Goal: Task Accomplishment & Management: Manage account settings

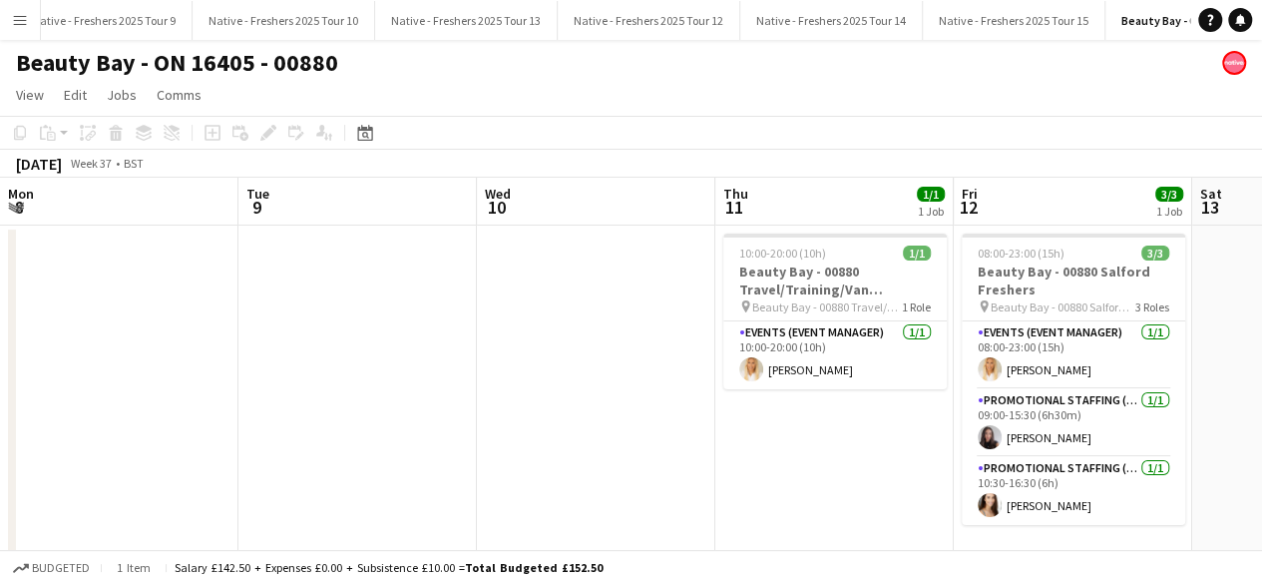
scroll to position [0, 514]
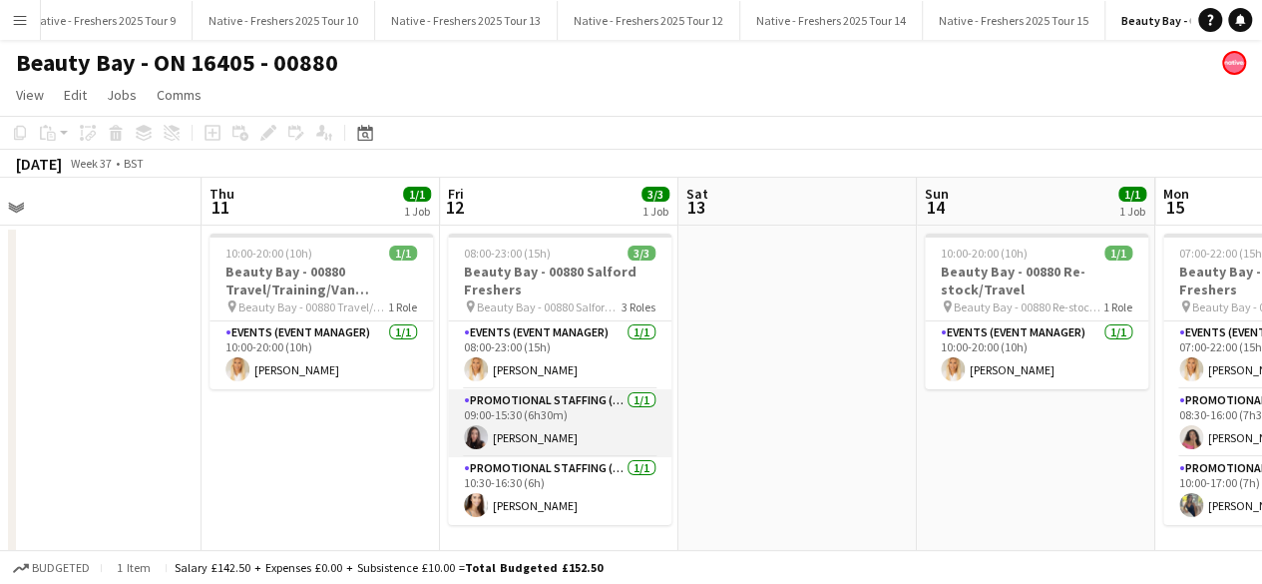
click at [492, 434] on app-card-role "Promotional Staffing (Brand Ambassadors) 1/1 09:00-15:30 (6h30m) Hannah Cross" at bounding box center [559, 423] width 223 height 68
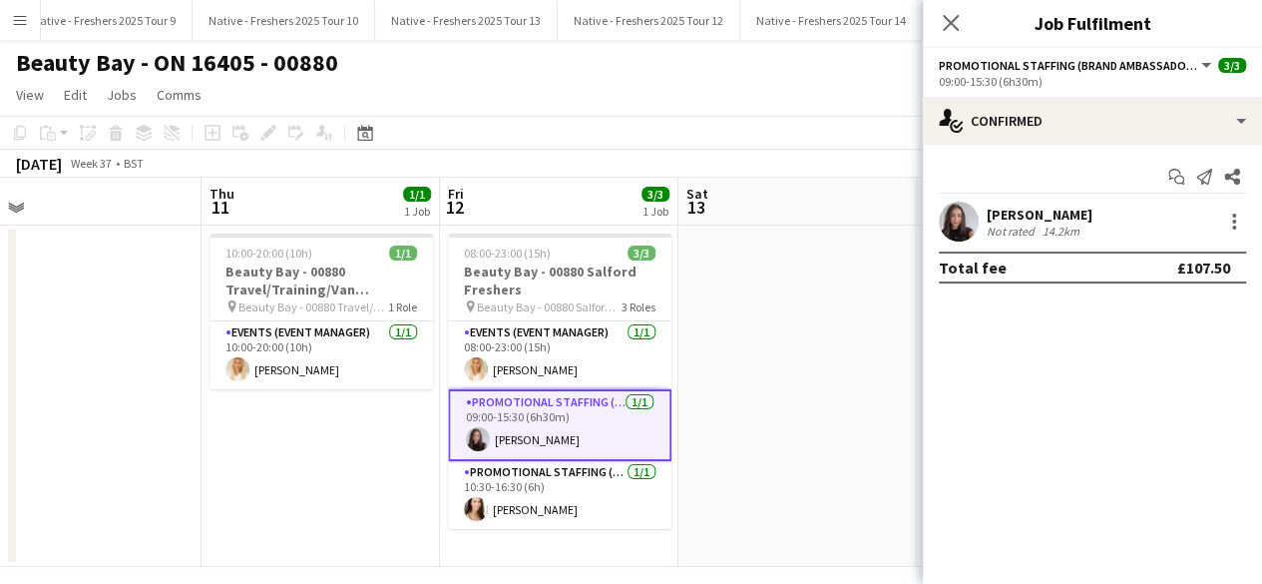
click at [958, 201] on app-user-avatar at bounding box center [959, 221] width 40 height 40
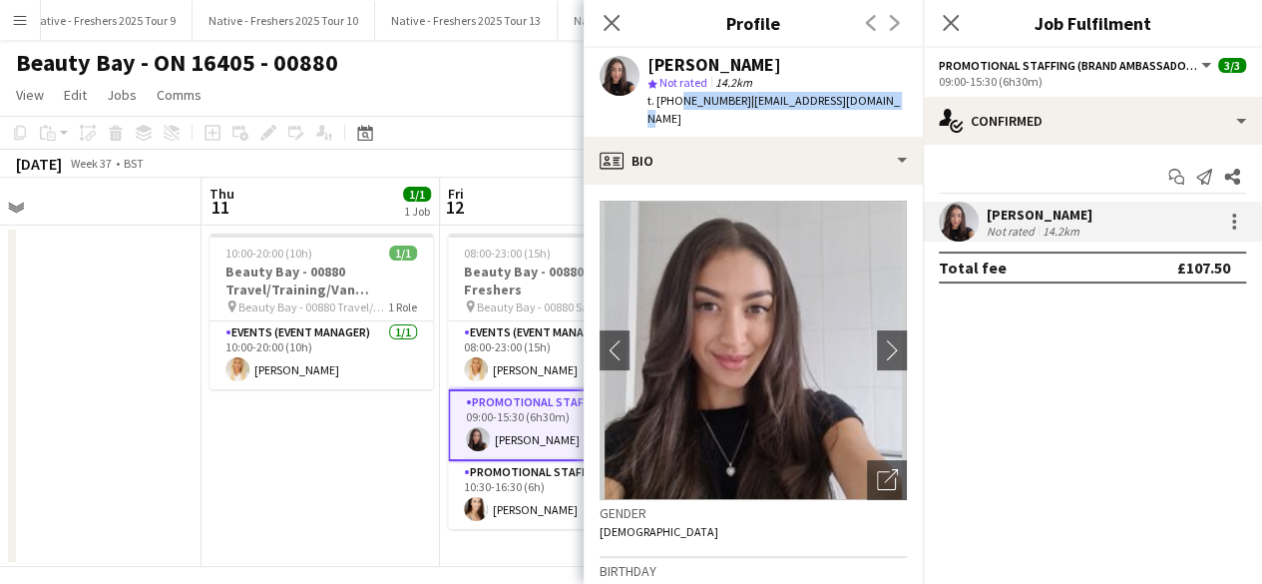
drag, startPoint x: 674, startPoint y: 99, endPoint x: 912, endPoint y: 104, distance: 237.5
click at [912, 104] on app-profile-header "Hannah Cross star Not rated 14.2km t. +4407443527201 | hannahhhcross@gmail.com" at bounding box center [753, 92] width 339 height 89
copy div "07443527201 | hannahhhcross@gmail.com"
click at [523, 514] on app-card-role "Promotional Staffing (Brand Ambassadors) 1/1 10:30-16:30 (6h) Lottie Theis" at bounding box center [559, 495] width 223 height 68
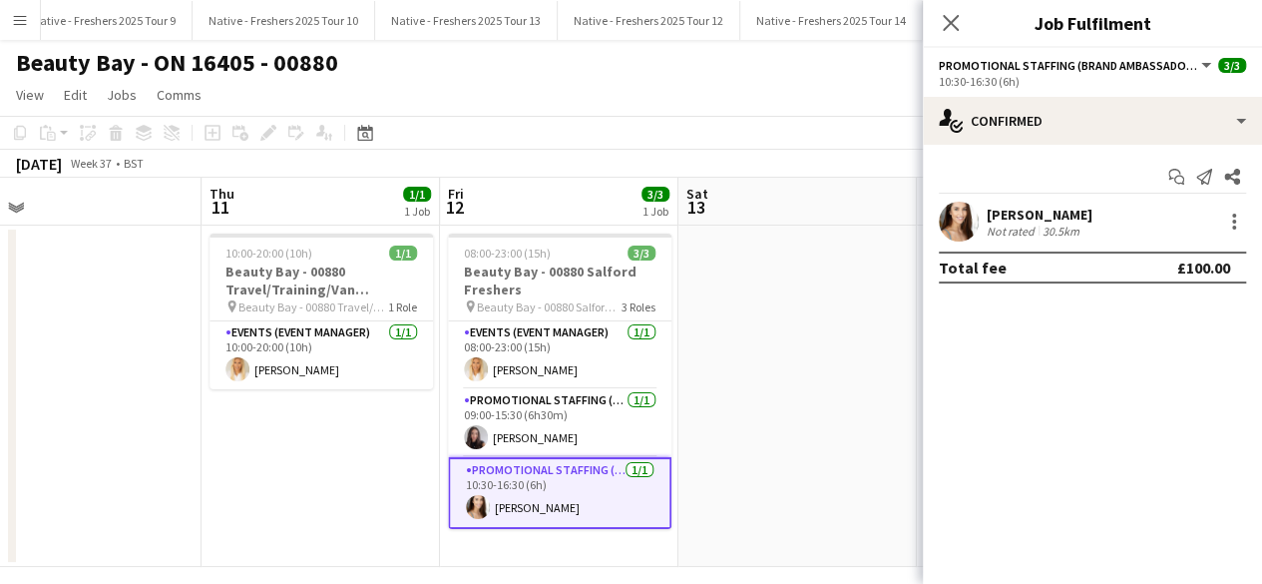
click at [963, 216] on app-user-avatar at bounding box center [959, 221] width 40 height 40
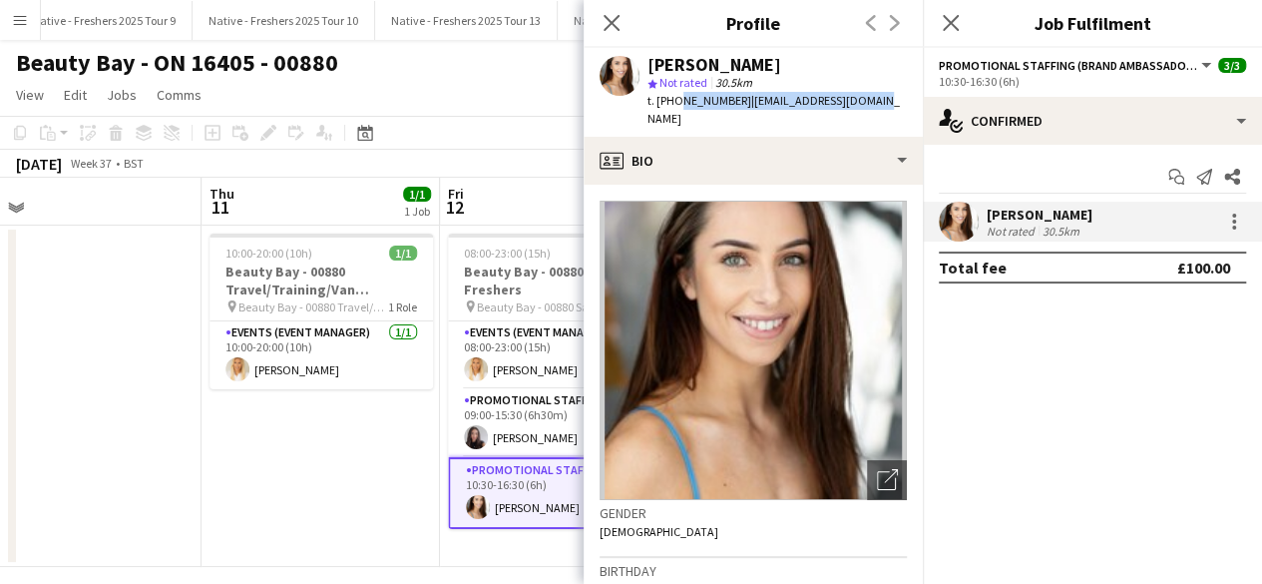
drag, startPoint x: 674, startPoint y: 101, endPoint x: 864, endPoint y: 95, distance: 189.6
click at [864, 95] on div "Lottie Theis star Not rated 30.5km t. +447554004842 | lottietheis@gmail.com" at bounding box center [753, 92] width 339 height 89
copy div "7554004842 | lottietheis@gmail.com"
click at [949, 17] on icon "Close pop-in" at bounding box center [950, 22] width 19 height 19
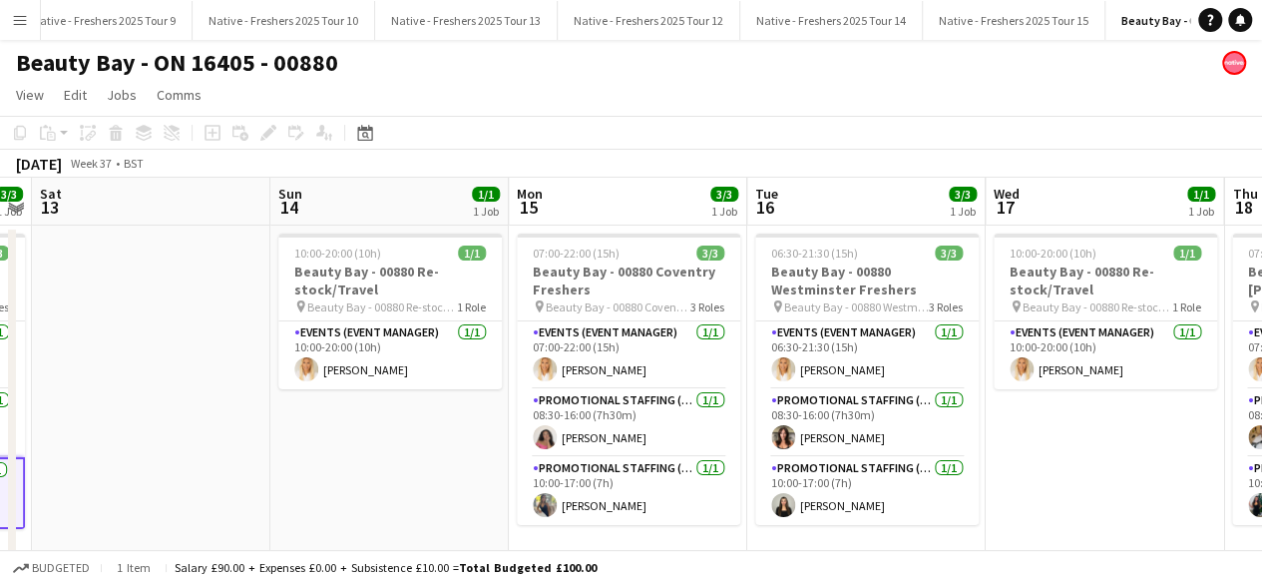
scroll to position [0, 684]
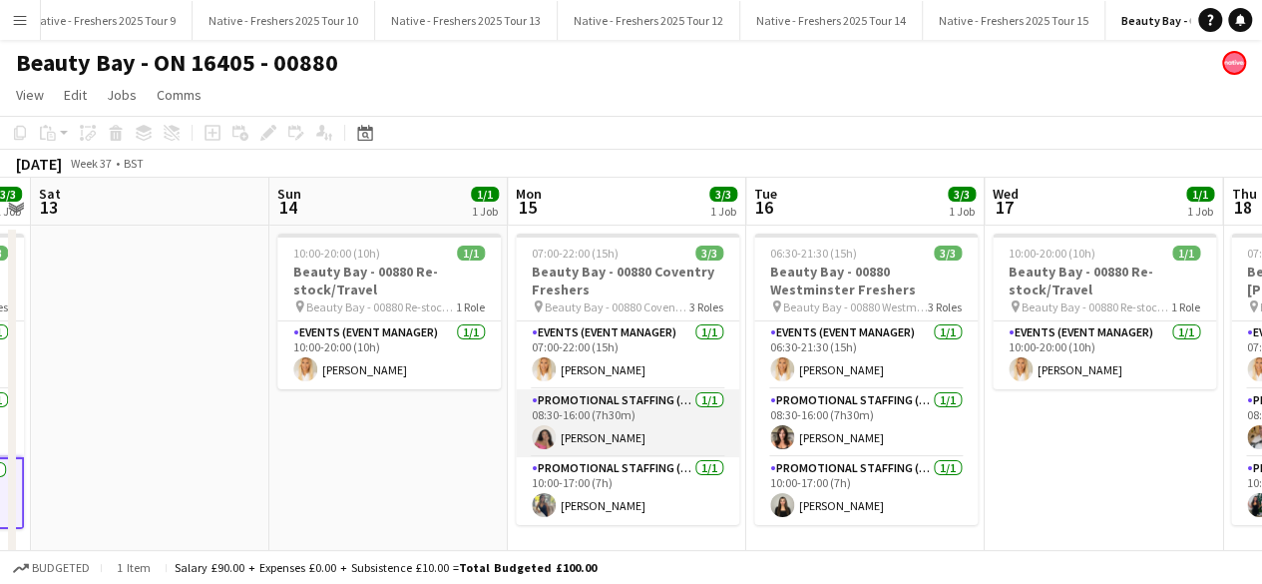
click at [622, 421] on app-card-role "Promotional Staffing (Brand Ambassadors) 1/1 08:30-16:00 (7h30m) Savannah Robin…" at bounding box center [627, 423] width 223 height 68
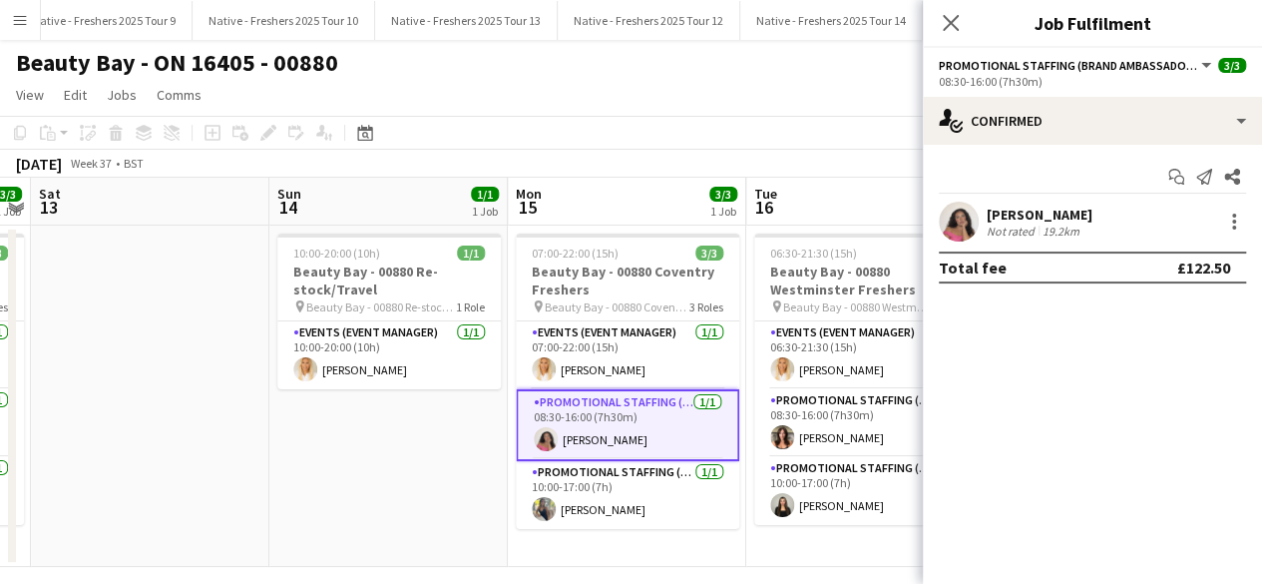
click at [942, 220] on app-user-avatar at bounding box center [959, 221] width 40 height 40
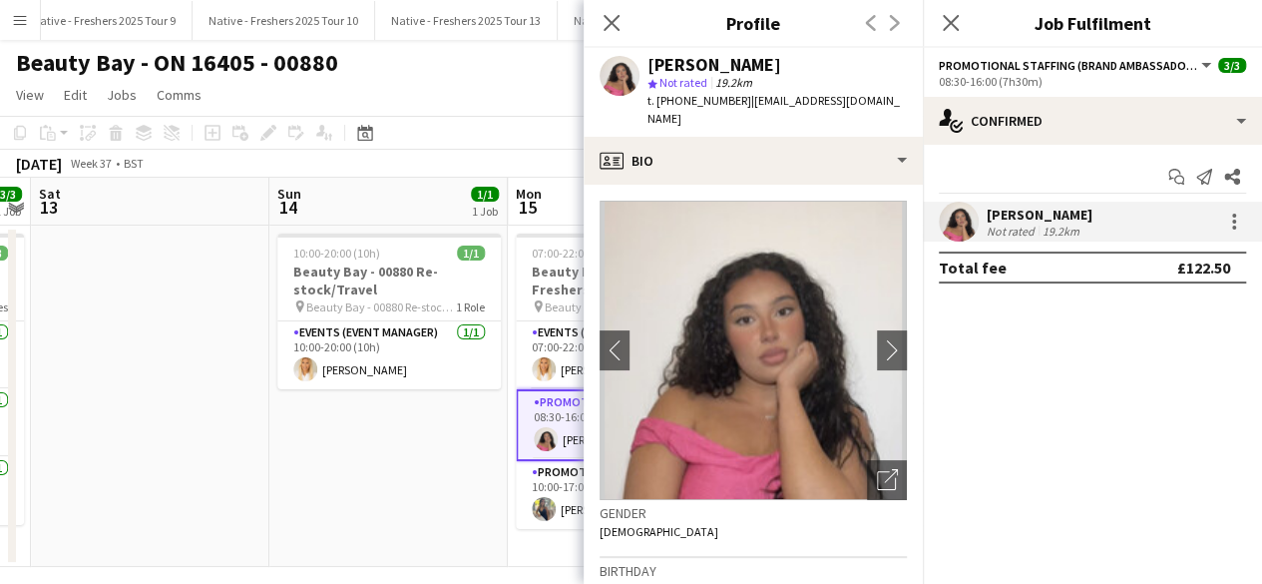
drag, startPoint x: 673, startPoint y: 100, endPoint x: 906, endPoint y: 114, distance: 232.8
click at [906, 114] on div "t. +447774321176 | savannahrobinson@hotmail.com" at bounding box center [776, 110] width 259 height 36
copy div "7774321176 | savannahrobinson@hotmail.com"
click at [546, 505] on app-user-avatar at bounding box center [544, 509] width 24 height 24
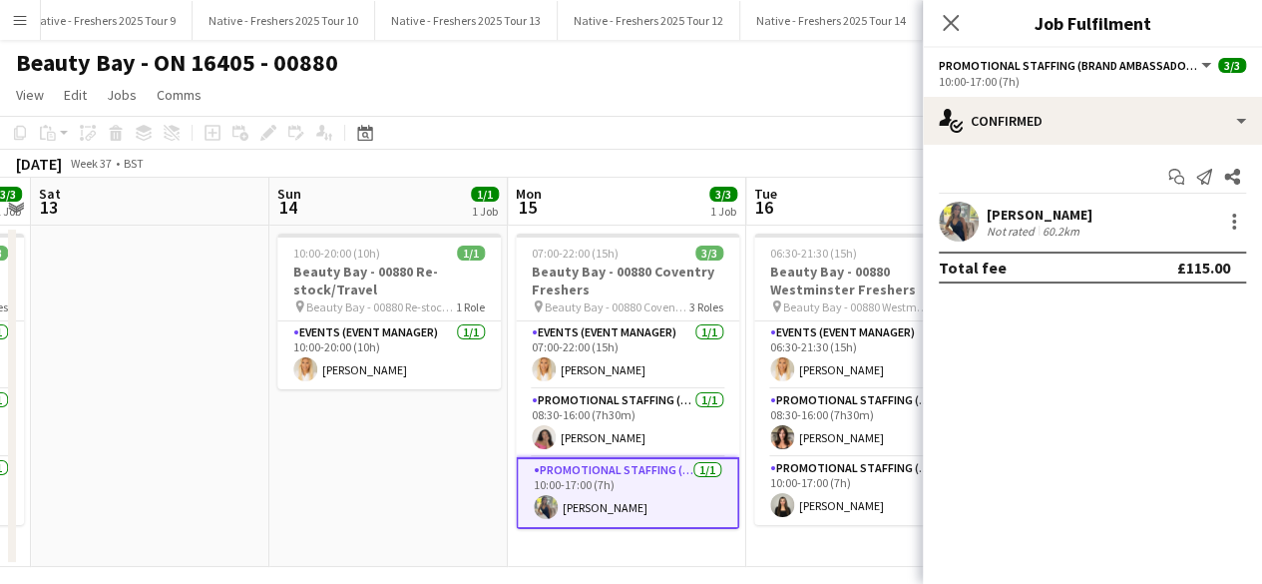
click at [958, 222] on app-user-avatar at bounding box center [959, 221] width 40 height 40
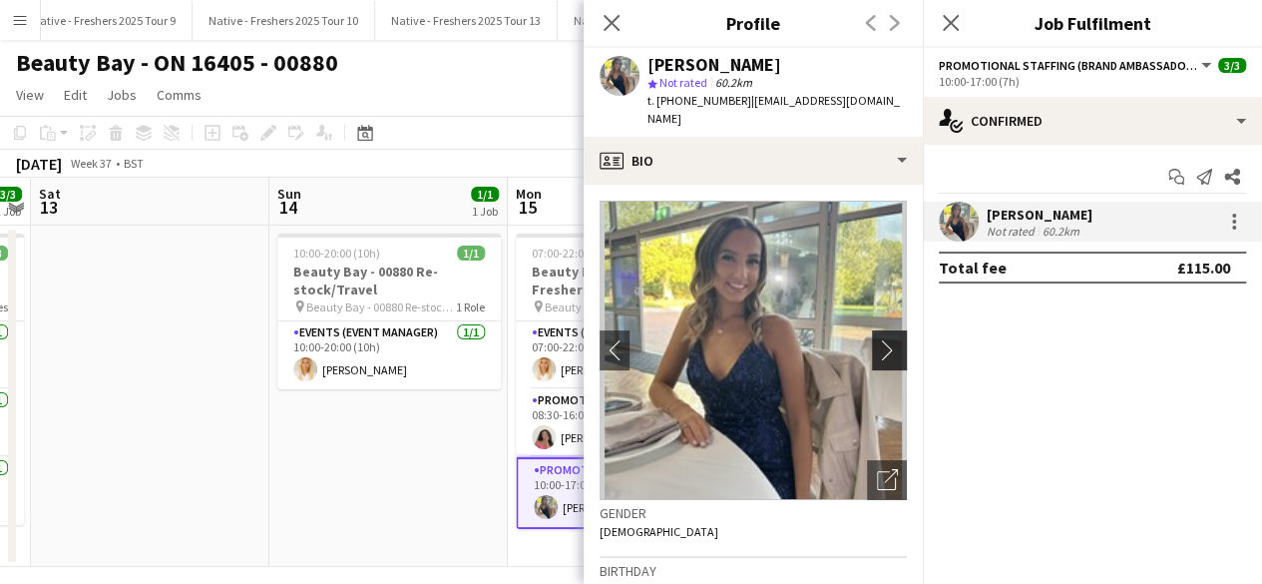
click at [877, 339] on app-icon "chevron-right" at bounding box center [892, 349] width 31 height 21
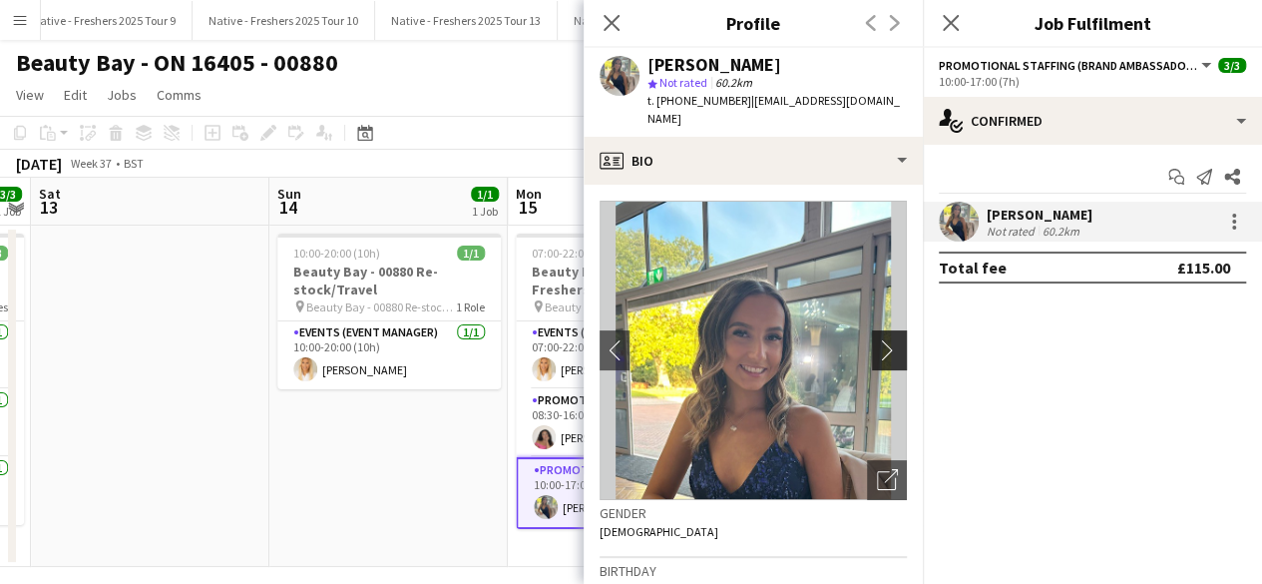
click at [877, 339] on app-icon "chevron-right" at bounding box center [892, 349] width 31 height 21
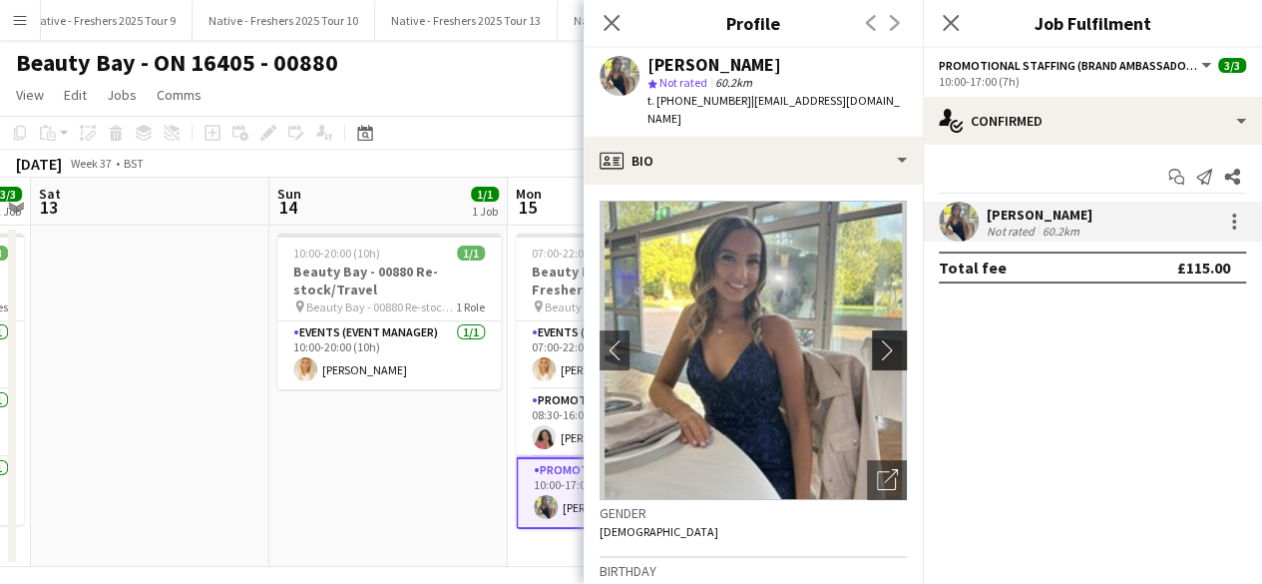
click at [877, 339] on app-icon "chevron-right" at bounding box center [892, 349] width 31 height 21
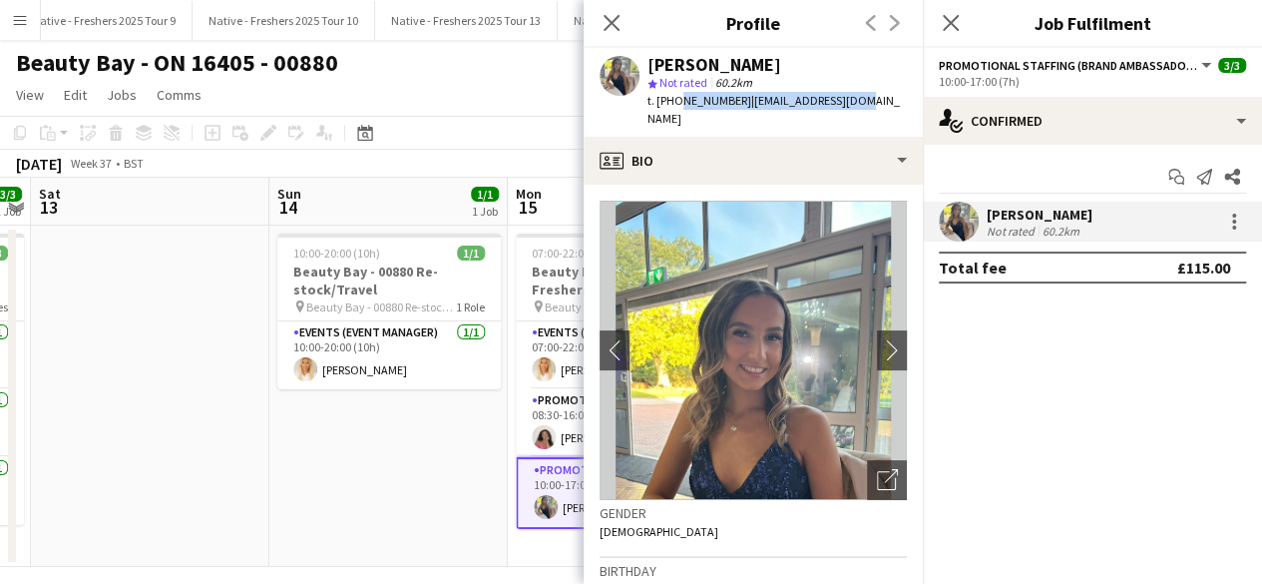
drag, startPoint x: 672, startPoint y: 99, endPoint x: 854, endPoint y: 101, distance: 181.6
click at [854, 101] on div "Bethany Cogley star Not rated 60.2km t. +447873734463 | bethcogs@gmail.com" at bounding box center [753, 92] width 339 height 89
copy div "7873734463 | bethcogs@gmail.com"
click at [975, 23] on div "Close pop-in" at bounding box center [951, 23] width 56 height 46
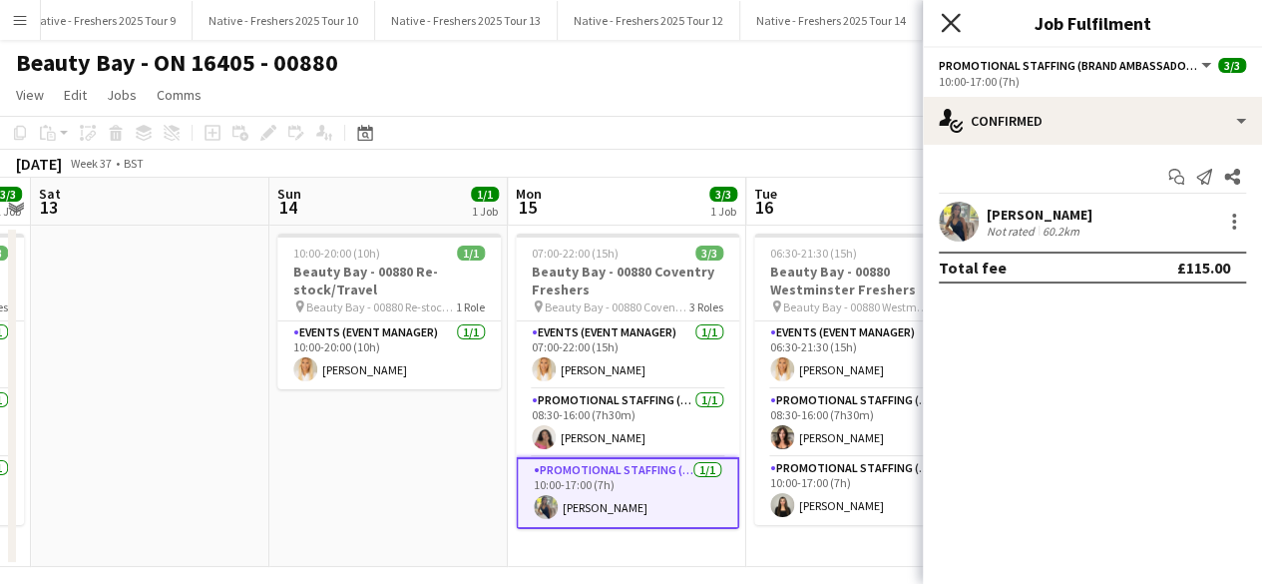
click at [956, 23] on icon "Close pop-in" at bounding box center [950, 22] width 19 height 19
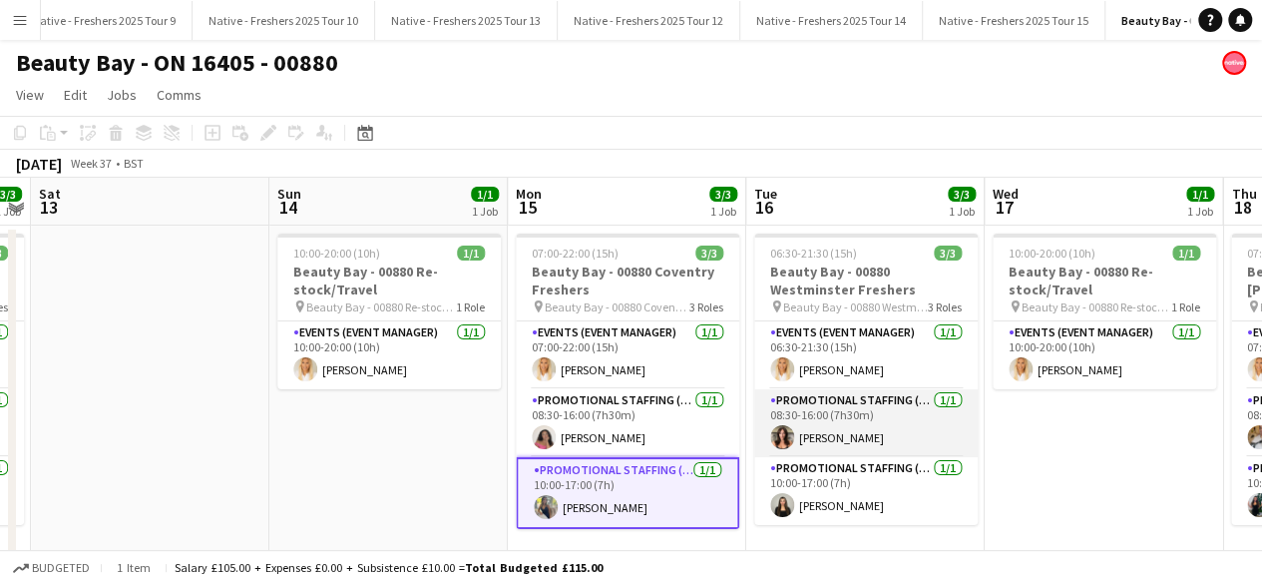
click at [885, 432] on app-card-role "Promotional Staffing (Brand Ambassadors) 1/1 08:30-16:00 (7h30m) Sadie Gray" at bounding box center [865, 423] width 223 height 68
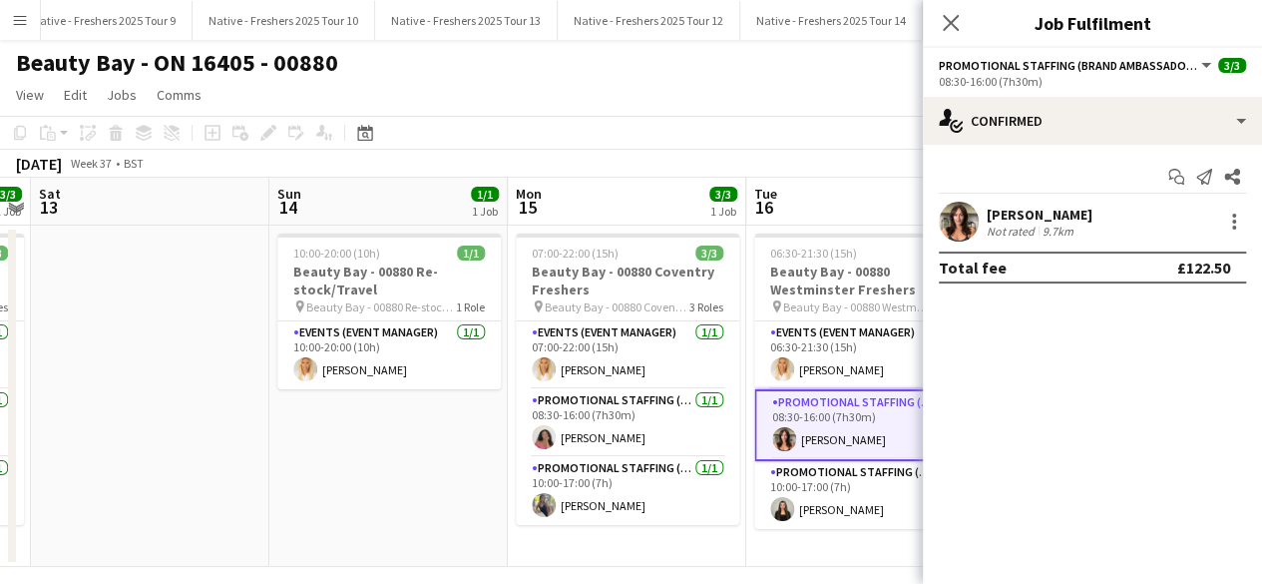
click at [962, 204] on app-user-avatar at bounding box center [959, 221] width 40 height 40
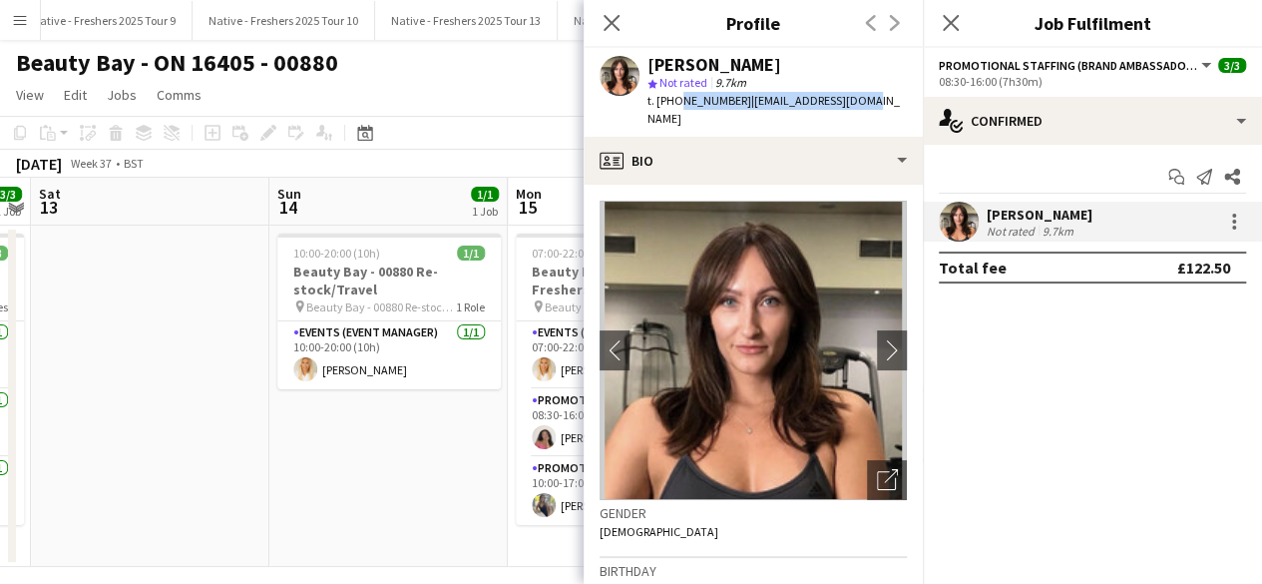
drag, startPoint x: 672, startPoint y: 102, endPoint x: 864, endPoint y: 107, distance: 191.6
click at [864, 107] on div "Sadie Gray star Not rated 9.7km t. +447889447815 | sadie6315@gmail.com" at bounding box center [753, 92] width 339 height 89
copy div "7889447815 | sadie6315@gmail.com"
click at [955, 15] on icon "Close pop-in" at bounding box center [950, 22] width 19 height 19
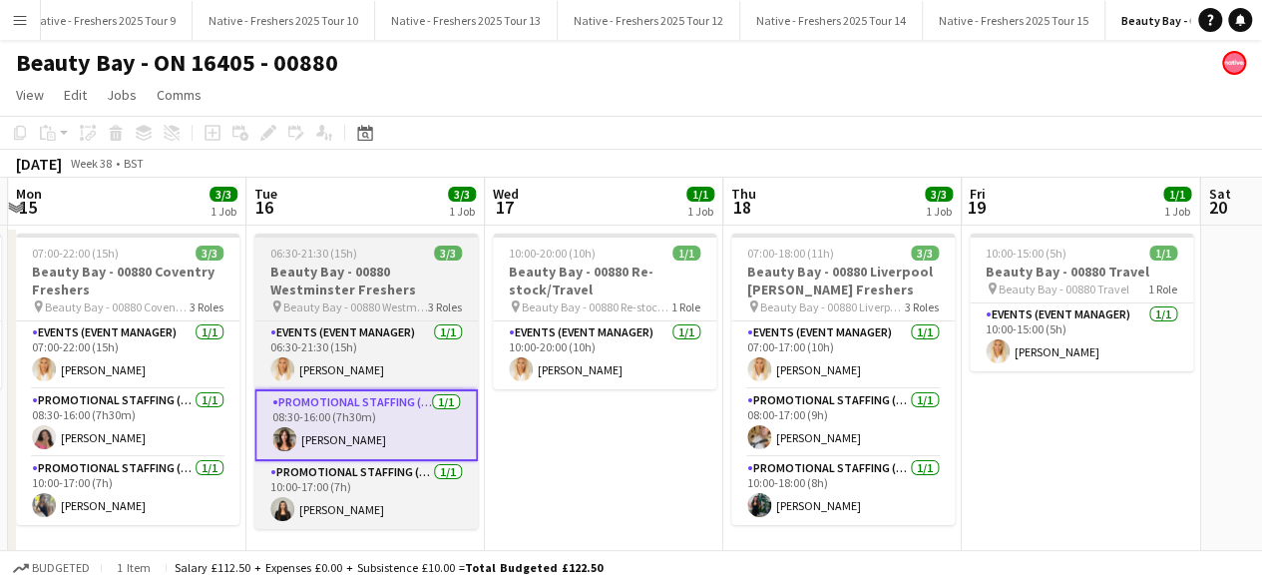
scroll to position [0, 760]
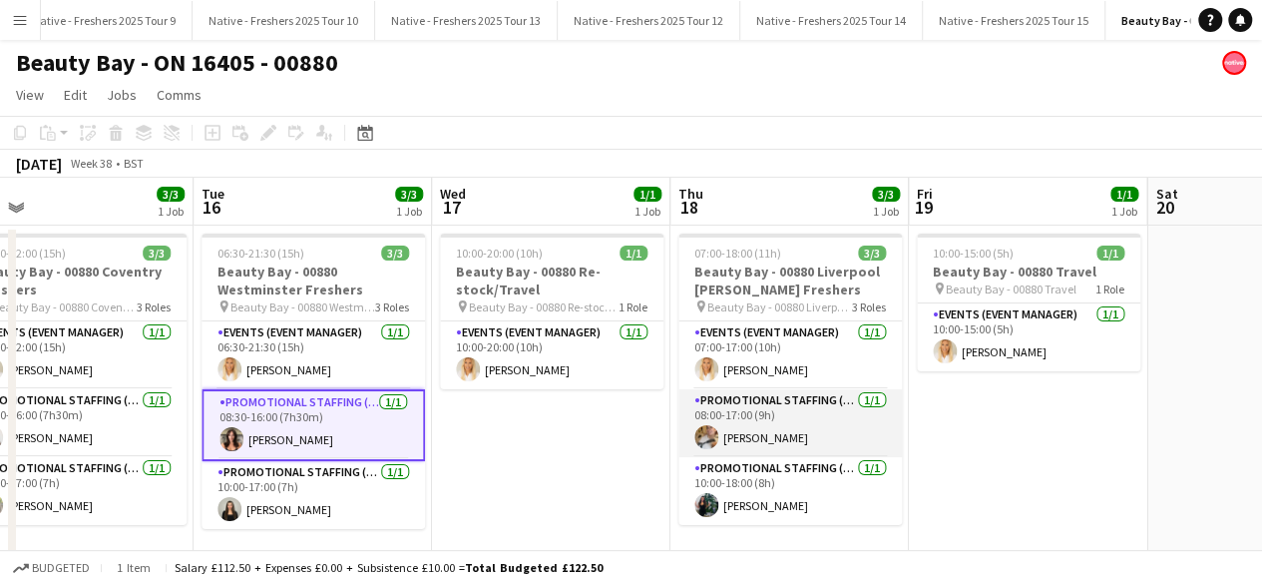
click at [788, 422] on app-card-role "Promotional Staffing (Brand Ambassadors) 1/1 08:00-17:00 (9h) Emmie Foster" at bounding box center [789, 423] width 223 height 68
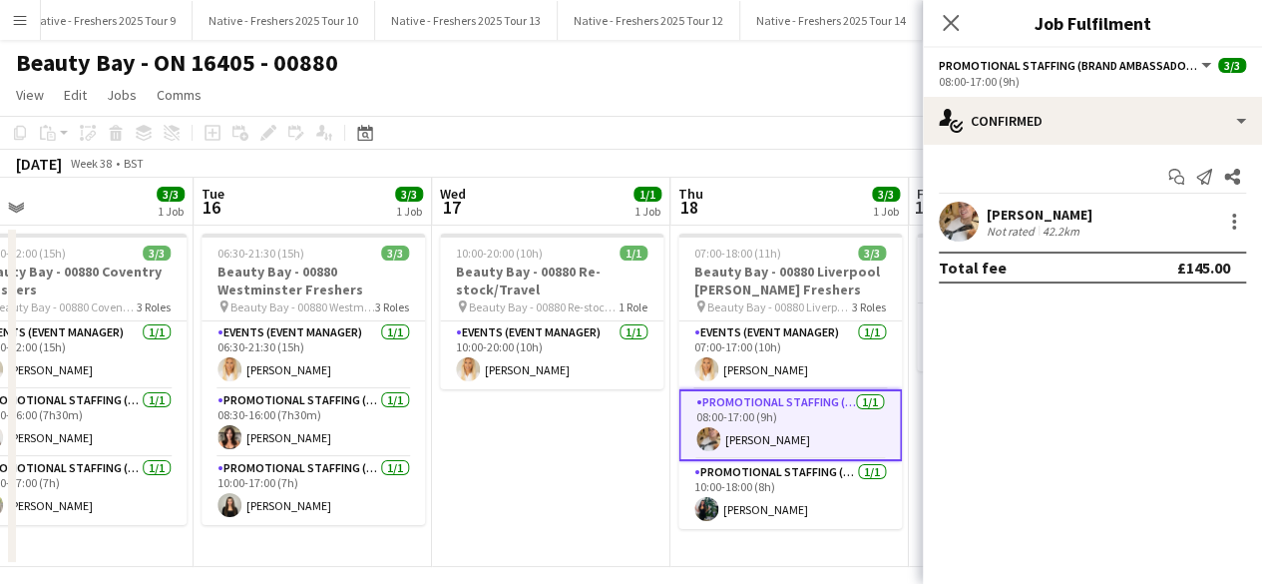
click at [942, 218] on app-user-avatar at bounding box center [959, 221] width 40 height 40
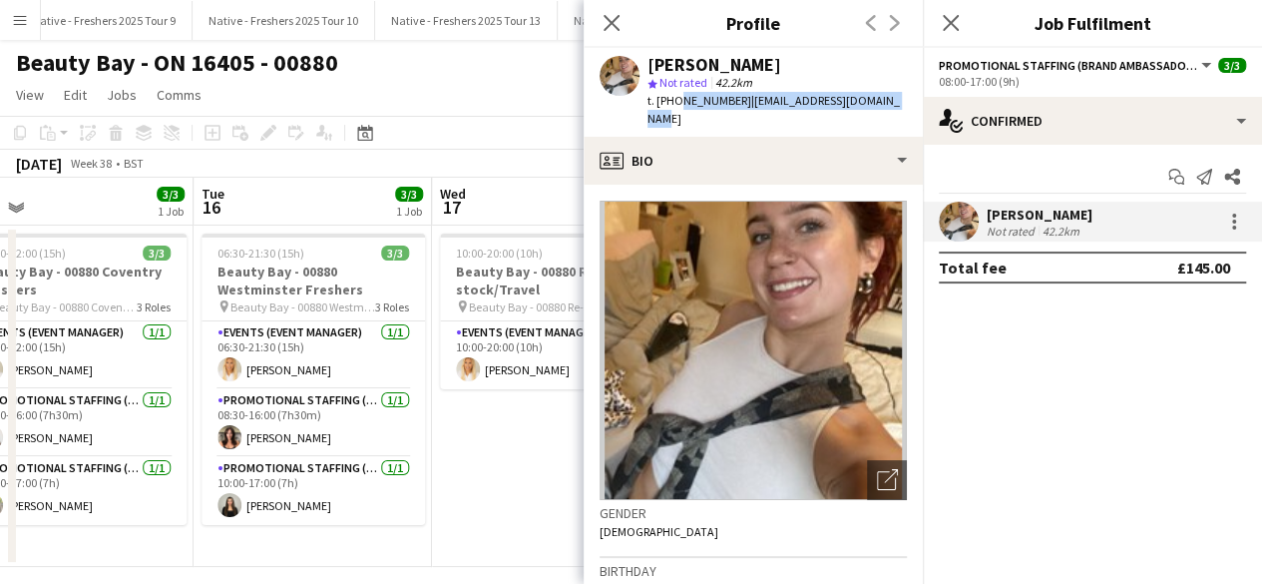
drag, startPoint x: 674, startPoint y: 101, endPoint x: 918, endPoint y: 116, distance: 243.8
click at [918, 116] on app-profile-header "Emmie Foster star Not rated 42.2km t. +4407398666232 | emmiefoster2004@gmail.com" at bounding box center [753, 92] width 339 height 89
copy div "07398666232 | emmiefoster2004@gmail.com"
click at [955, 6] on div "Close pop-in" at bounding box center [951, 23] width 56 height 46
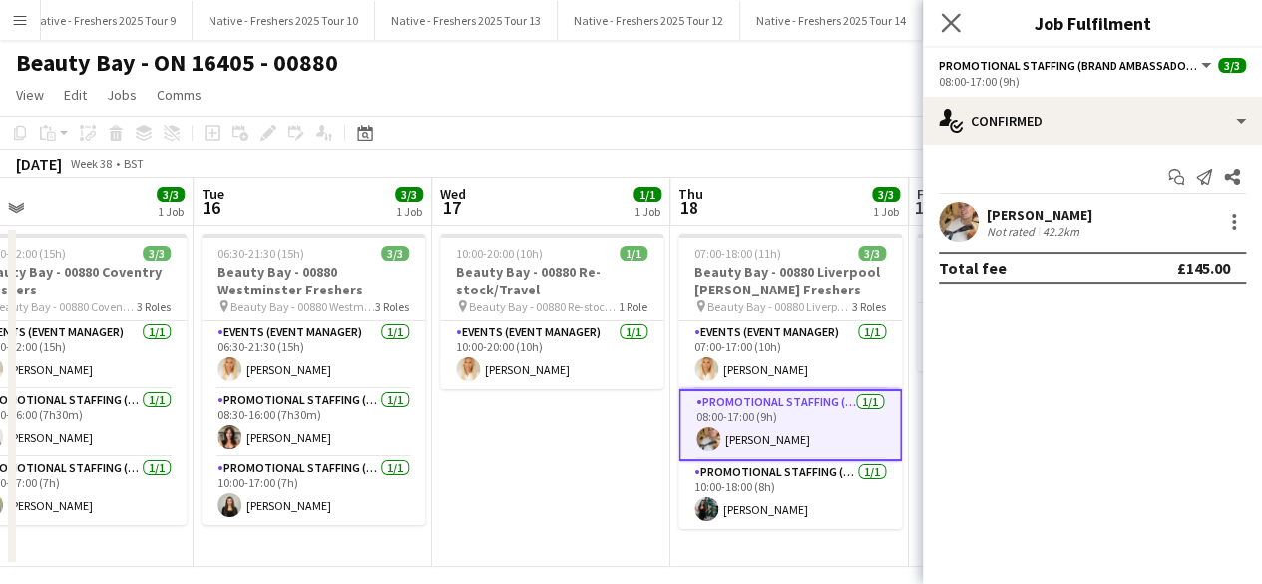
click at [952, 36] on app-icon "Close pop-in" at bounding box center [951, 23] width 29 height 29
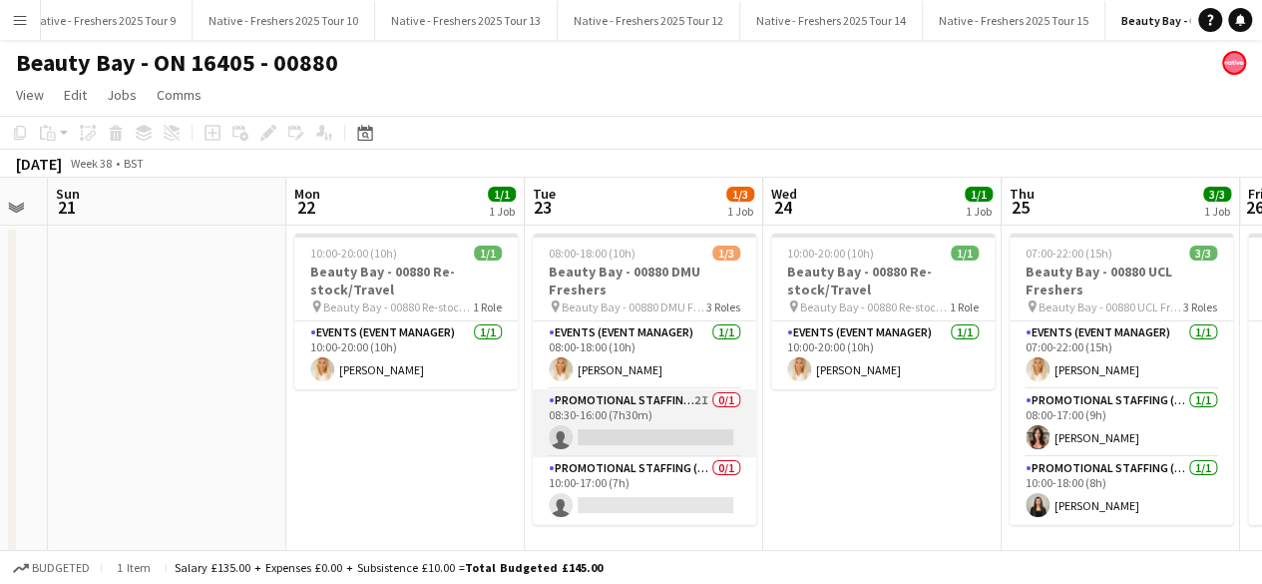
scroll to position [0, 427]
click at [634, 434] on app-card-role "Promotional Staffing (Brand Ambassadors) 2I 0/1 08:30-16:00 (7h30m) single-neut…" at bounding box center [646, 423] width 223 height 68
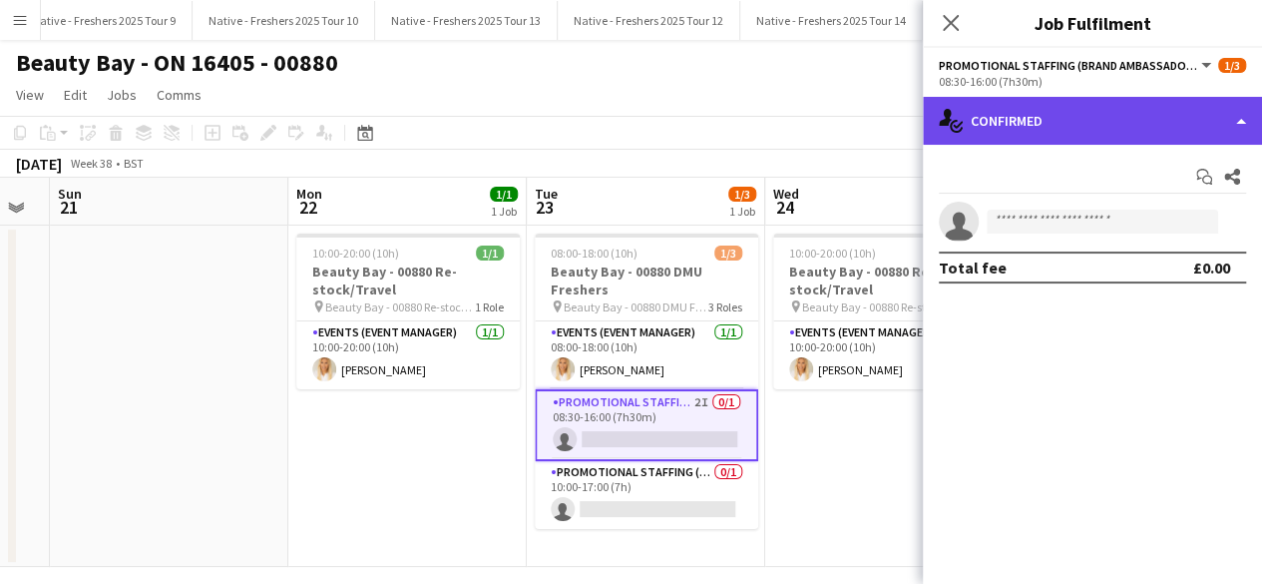
click at [1132, 113] on div "single-neutral-actions-check-2 Confirmed" at bounding box center [1092, 121] width 339 height 48
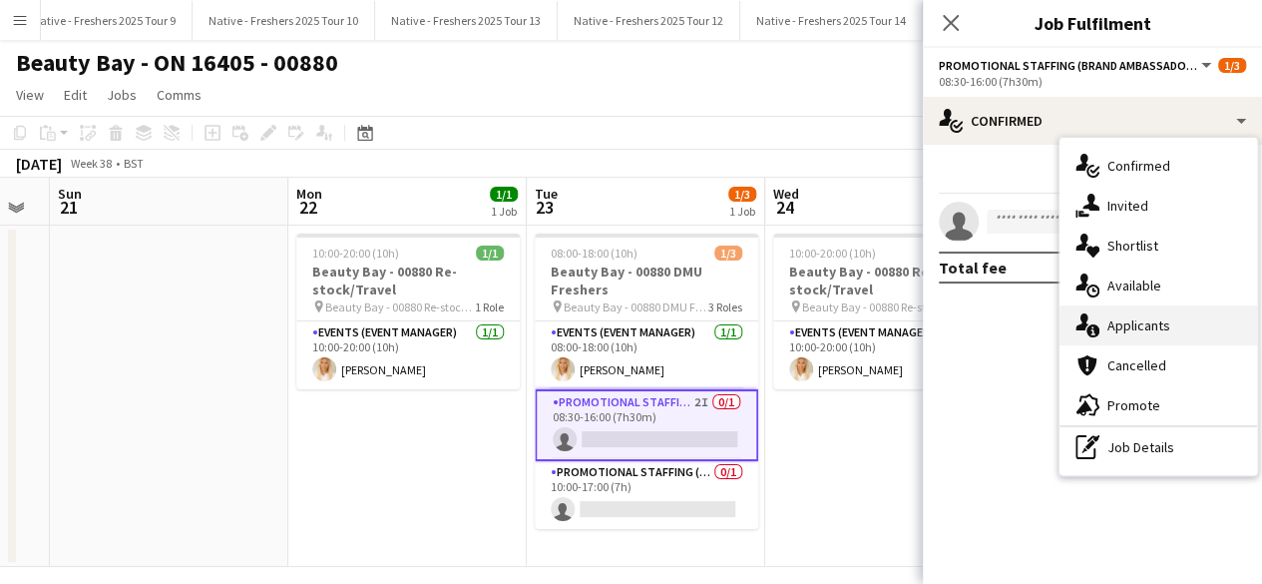
click at [1139, 320] on div "single-neutral-actions-information Applicants" at bounding box center [1158, 325] width 198 height 40
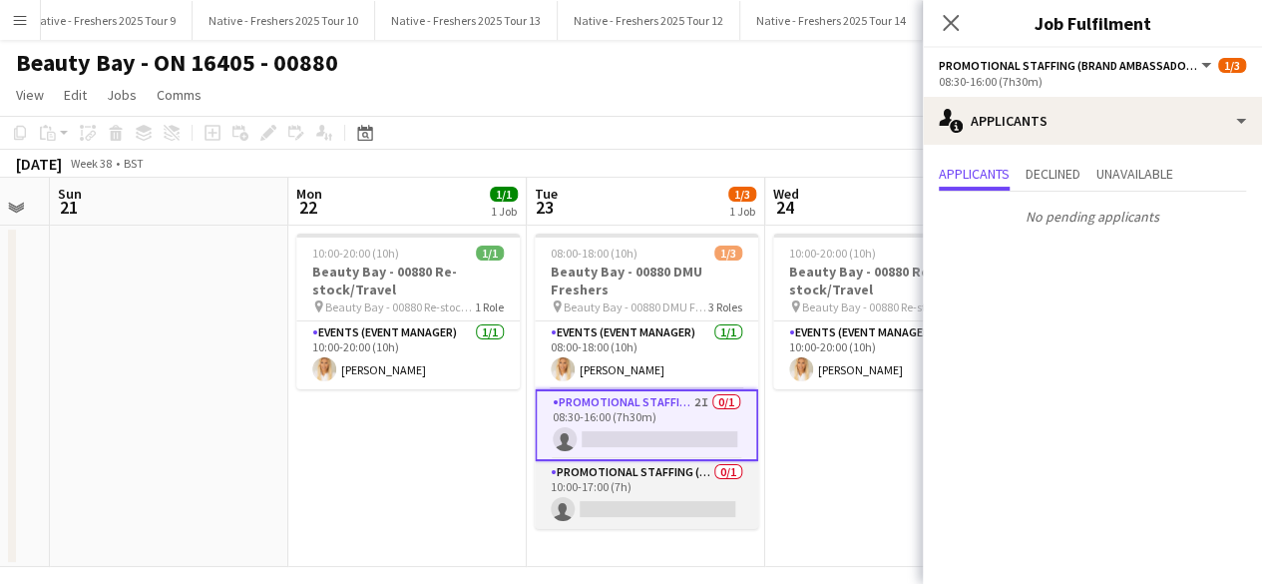
click at [676, 506] on app-card-role "Promotional Staffing (Brand Ambassadors) 0/1 10:00-17:00 (7h) single-neutral-ac…" at bounding box center [646, 495] width 223 height 68
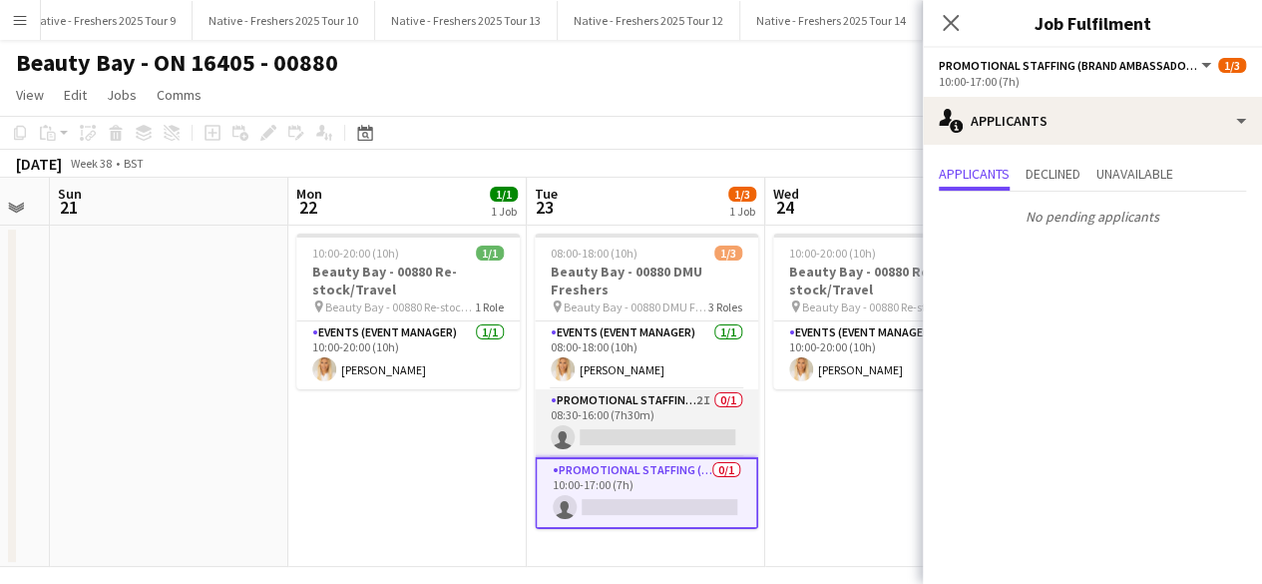
click at [661, 430] on app-card-role "Promotional Staffing (Brand Ambassadors) 2I 0/1 08:30-16:00 (7h30m) single-neut…" at bounding box center [646, 423] width 223 height 68
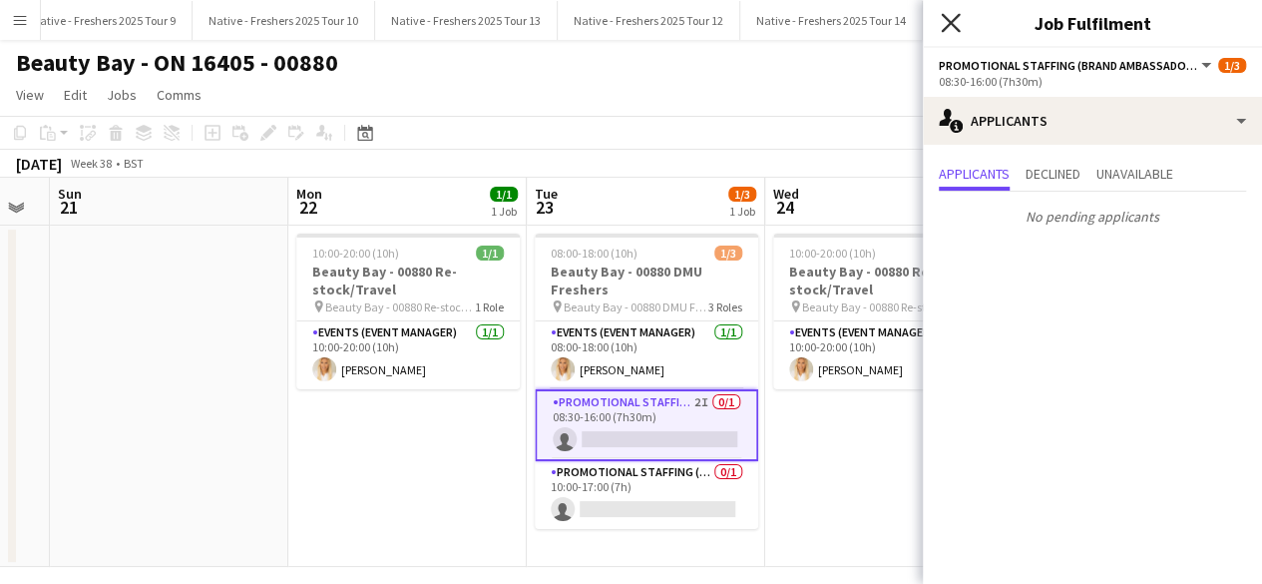
click at [953, 23] on icon "Close pop-in" at bounding box center [950, 22] width 19 height 19
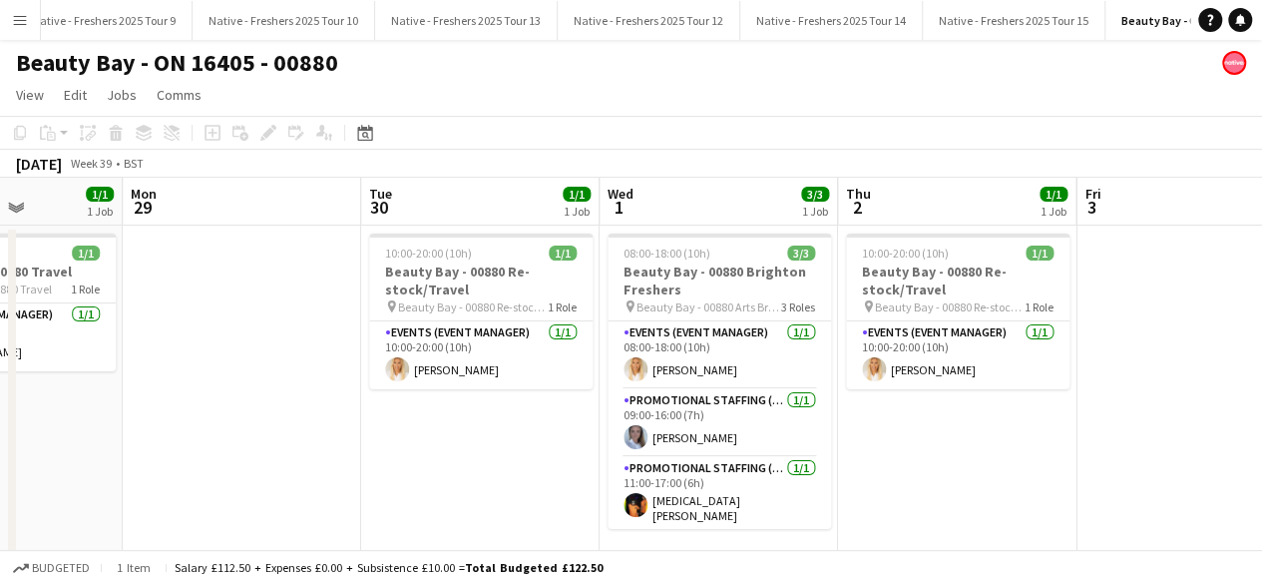
scroll to position [0, 830]
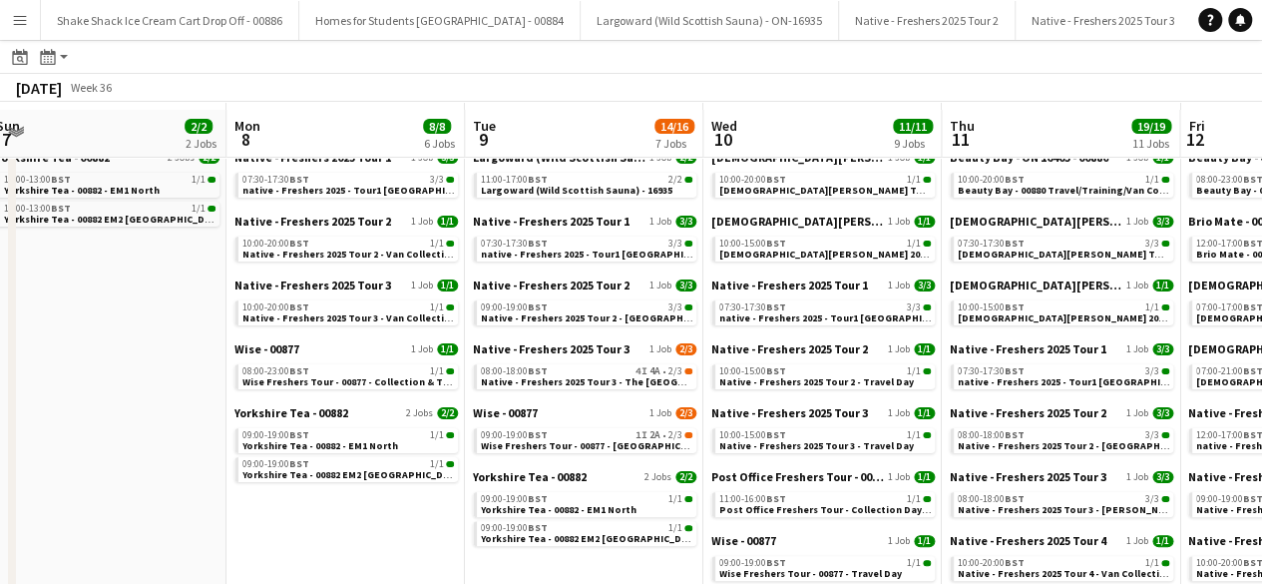
scroll to position [74, 0]
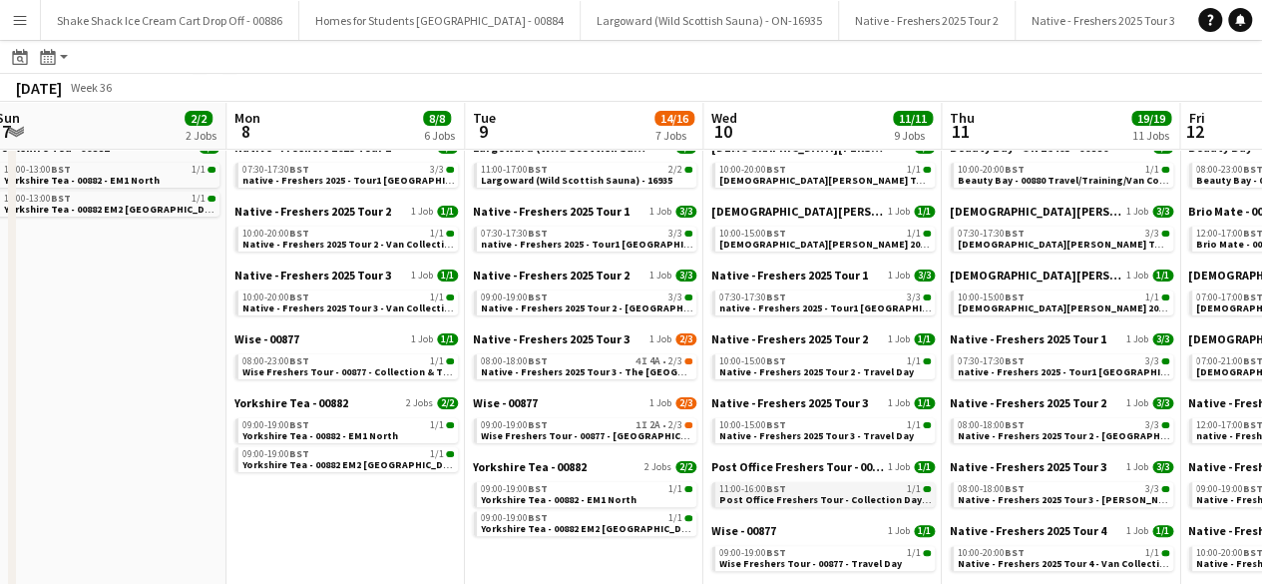
click at [776, 497] on span "Post Office Freshers Tour - Collection Day - 00850" at bounding box center [836, 499] width 235 height 13
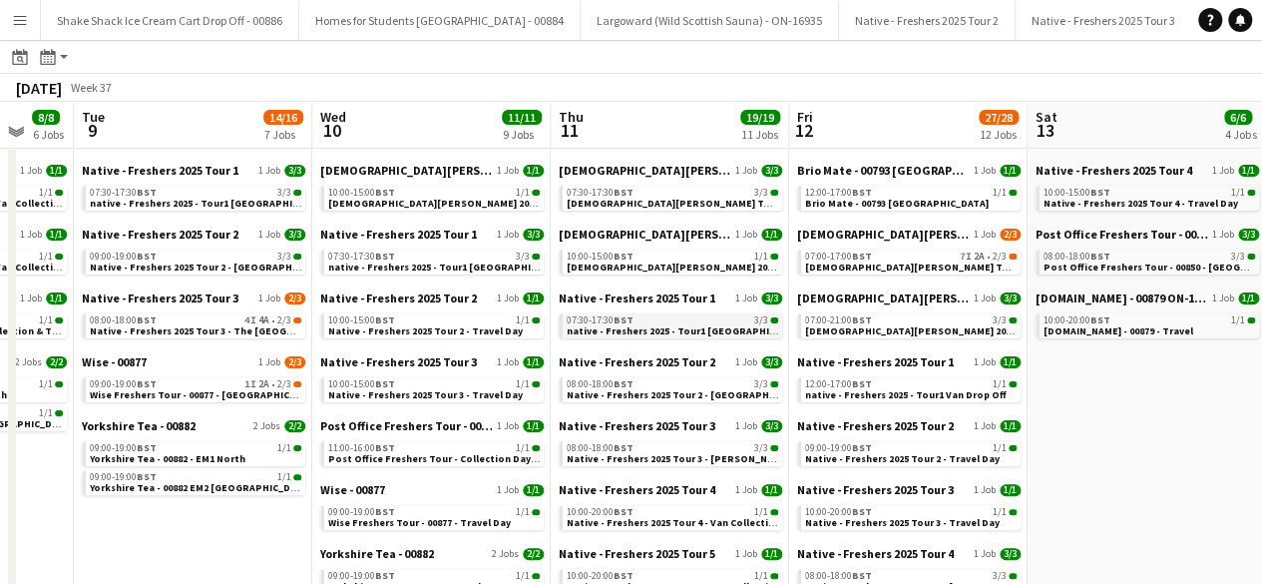
scroll to position [114, 0]
click at [908, 261] on span "[DEMOGRAPHIC_DATA][PERSON_NAME] Tour 1 - 00848 - [GEOGRAPHIC_DATA]" at bounding box center [986, 267] width 362 height 13
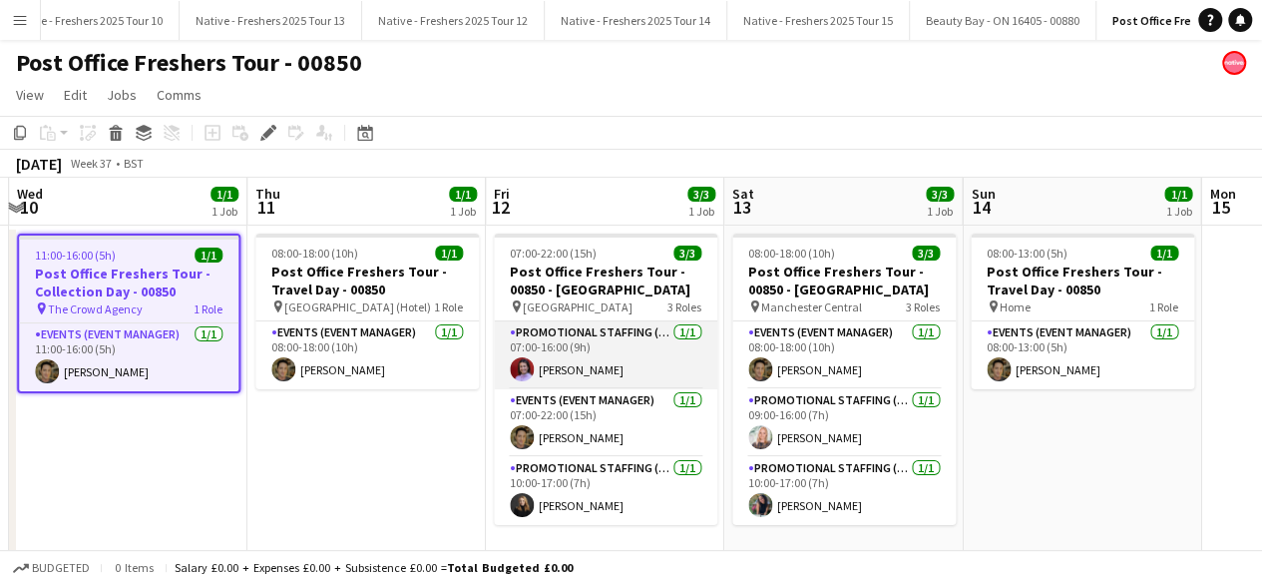
click at [606, 346] on app-card-role "Promotional Staffing (Brand Ambassadors) 1/1 07:00-16:00 (9h) Rachel Adshead-Gr…" at bounding box center [605, 355] width 223 height 68
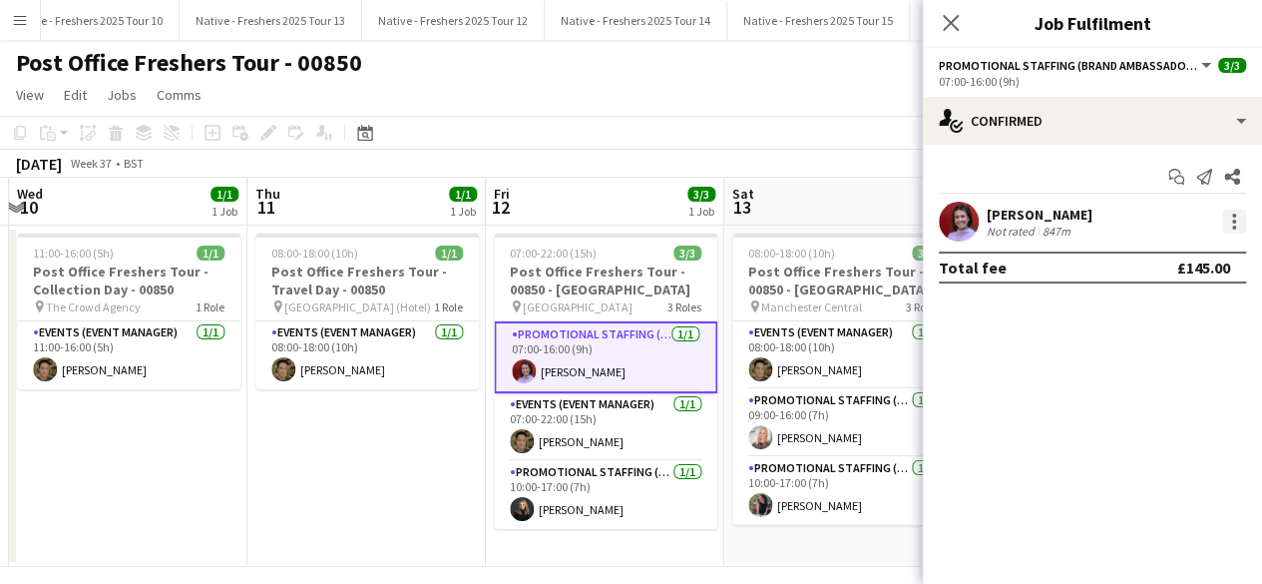
click at [1227, 217] on div at bounding box center [1234, 221] width 24 height 24
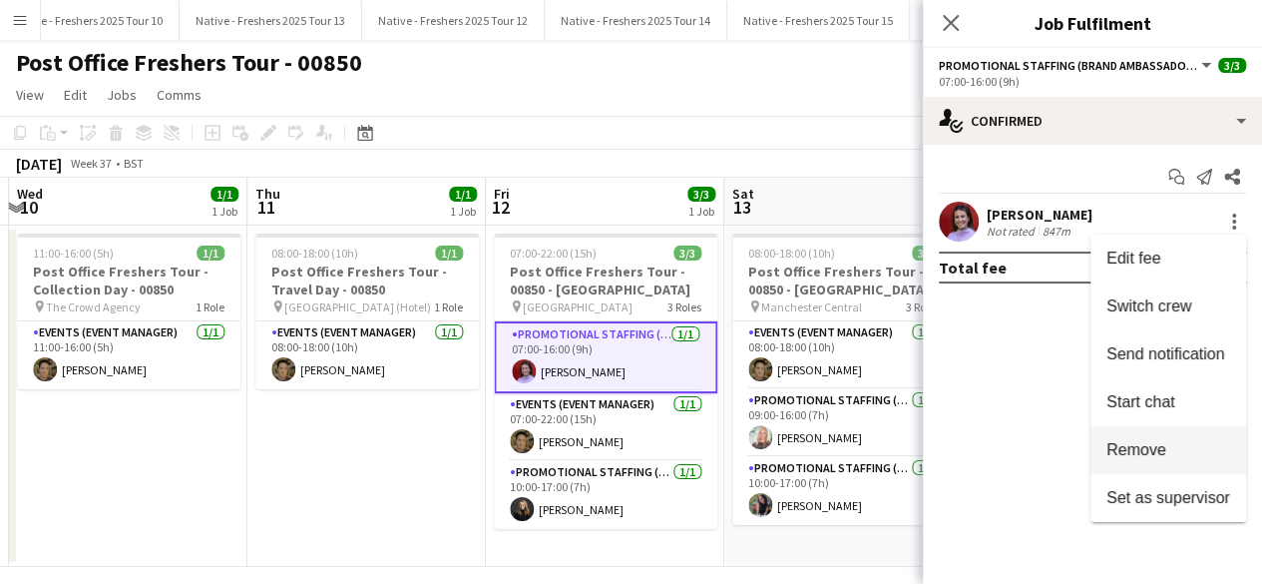
click at [1147, 450] on span "Remove" at bounding box center [1136, 449] width 60 height 17
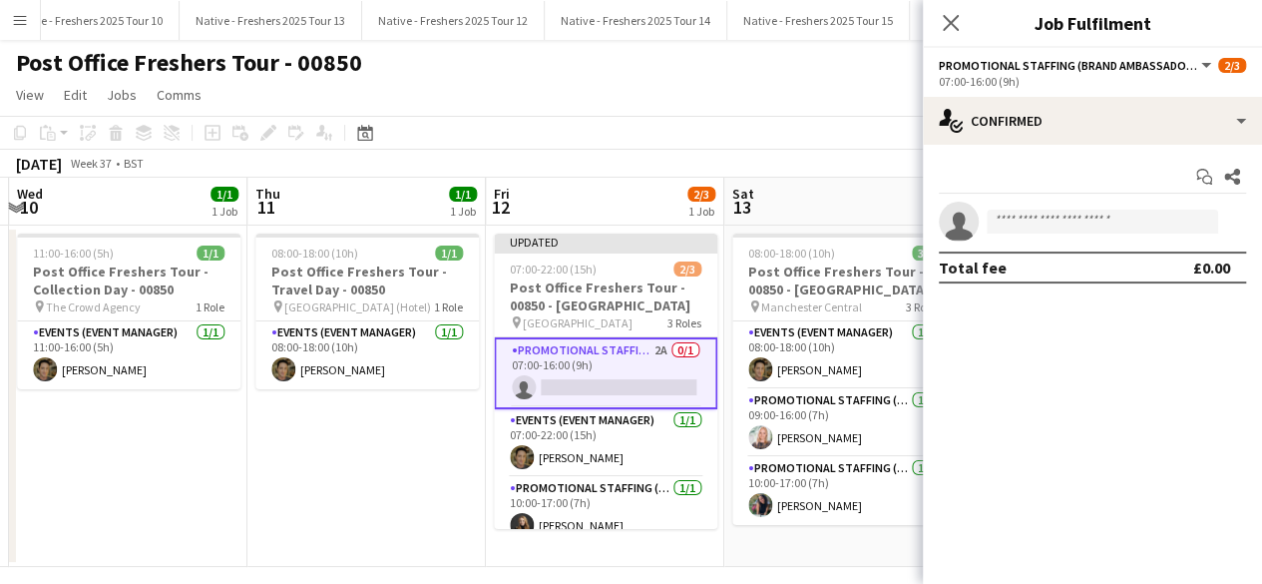
click at [347, 456] on app-date-cell "08:00-18:00 (10h) 1/1 Post Office Freshers Tour - Travel Day - 00850 pin Edinbu…" at bounding box center [366, 395] width 238 height 341
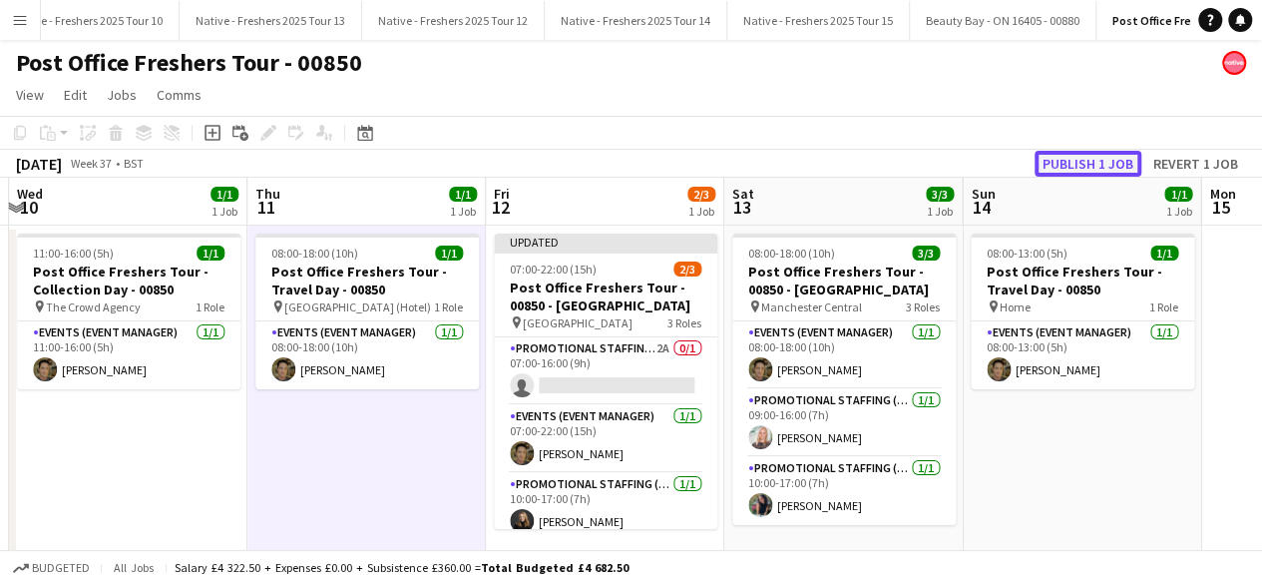
click at [1085, 158] on button "Publish 1 job" at bounding box center [1087, 164] width 107 height 26
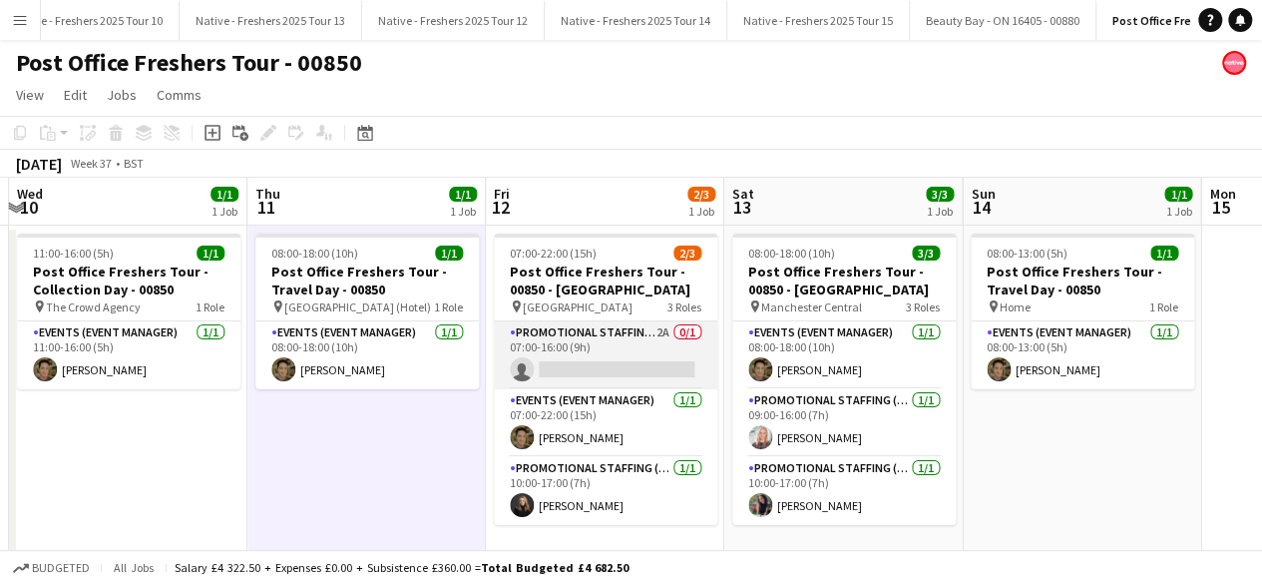
click at [630, 368] on app-card-role "Promotional Staffing (Brand Ambassadors) 2A 0/1 07:00-16:00 (9h) single-neutral…" at bounding box center [605, 355] width 223 height 68
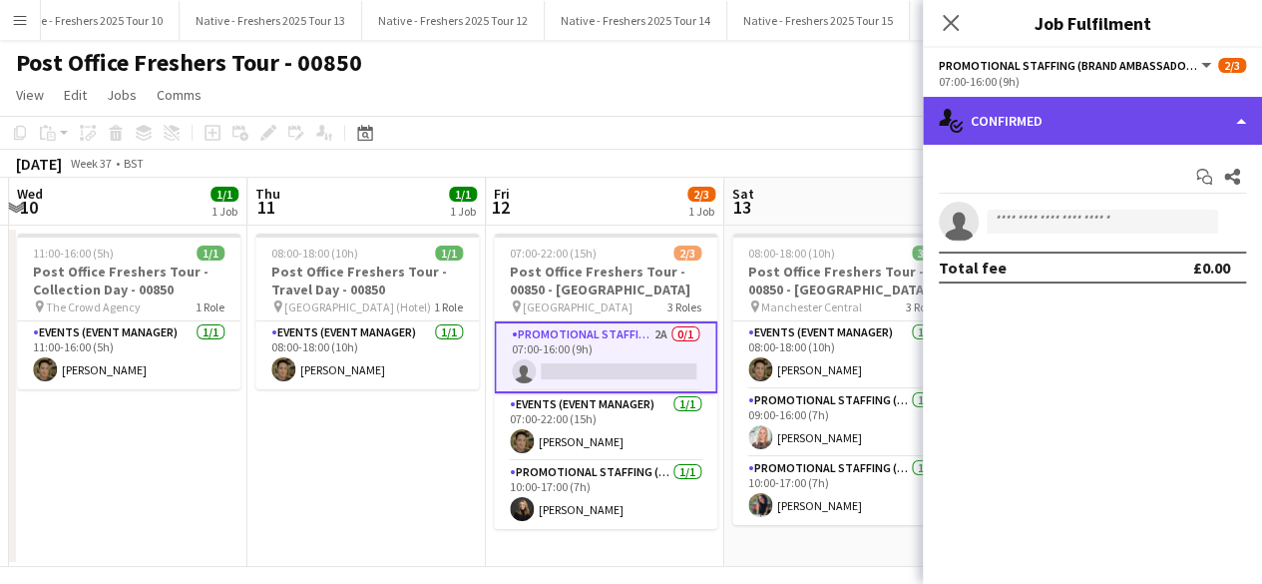
click at [1089, 118] on div "single-neutral-actions-check-2 Confirmed" at bounding box center [1092, 121] width 339 height 48
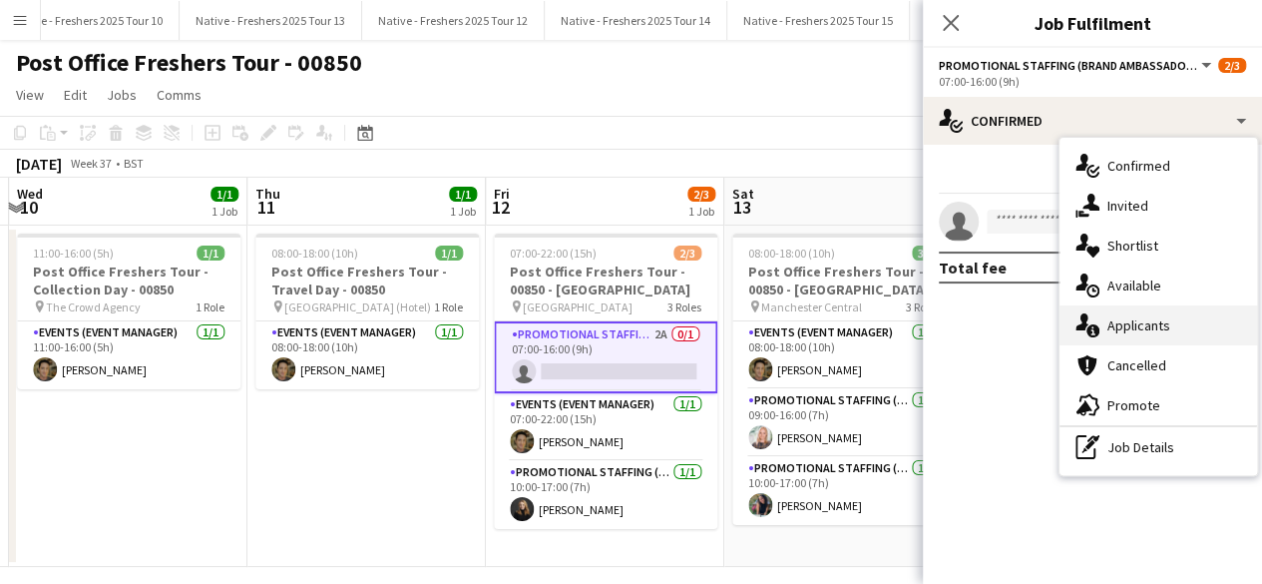
click at [1158, 318] on div "single-neutral-actions-information Applicants" at bounding box center [1158, 325] width 198 height 40
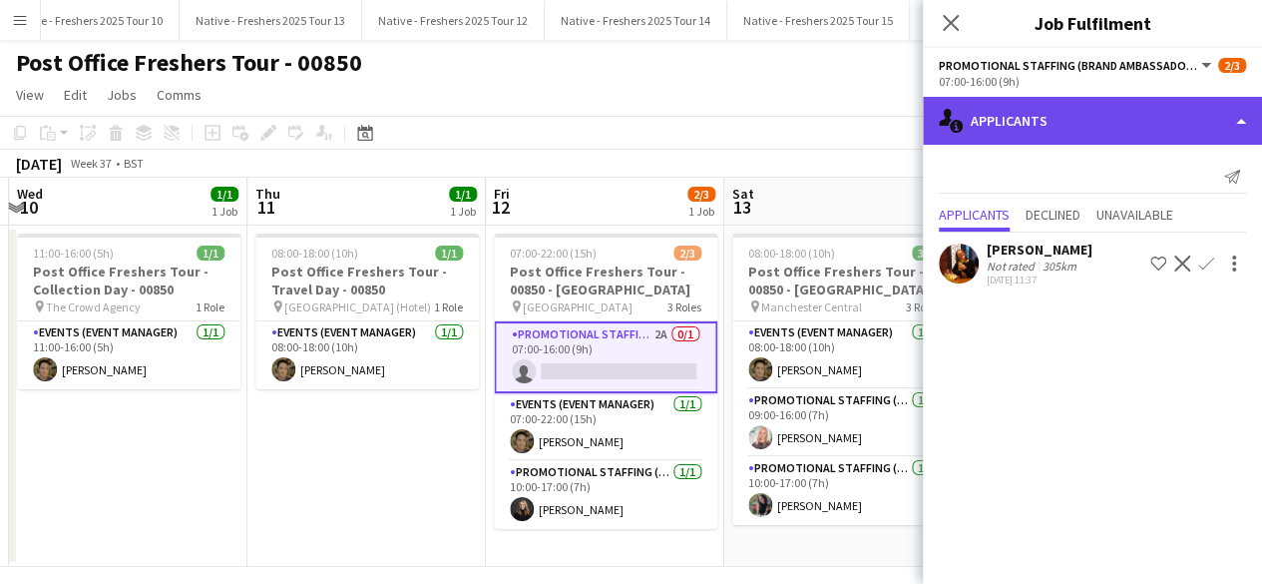
click at [1091, 115] on div "single-neutral-actions-information Applicants" at bounding box center [1092, 121] width 339 height 48
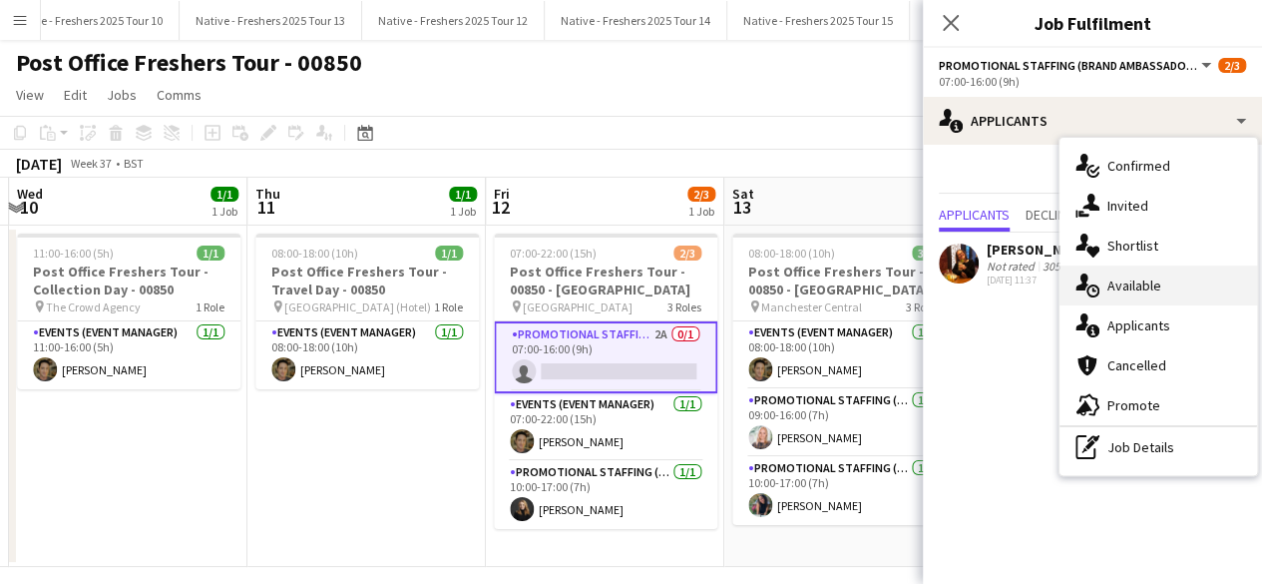
click at [1181, 285] on div "single-neutral-actions-upload Available" at bounding box center [1158, 285] width 198 height 40
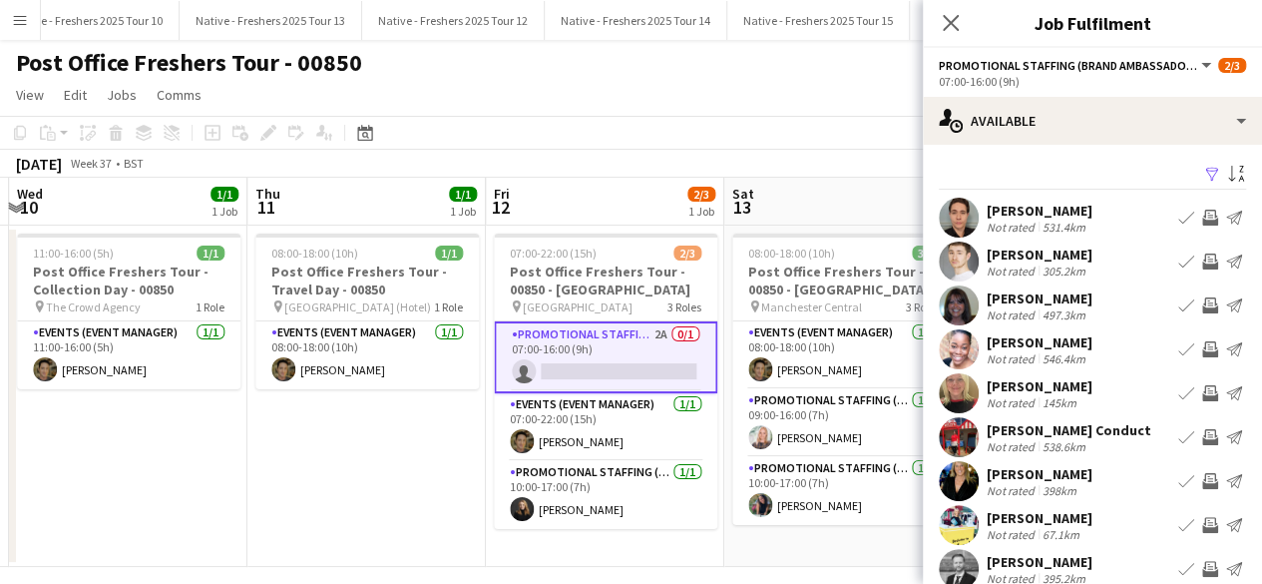
click at [1204, 176] on app-icon "Filter" at bounding box center [1212, 175] width 16 height 19
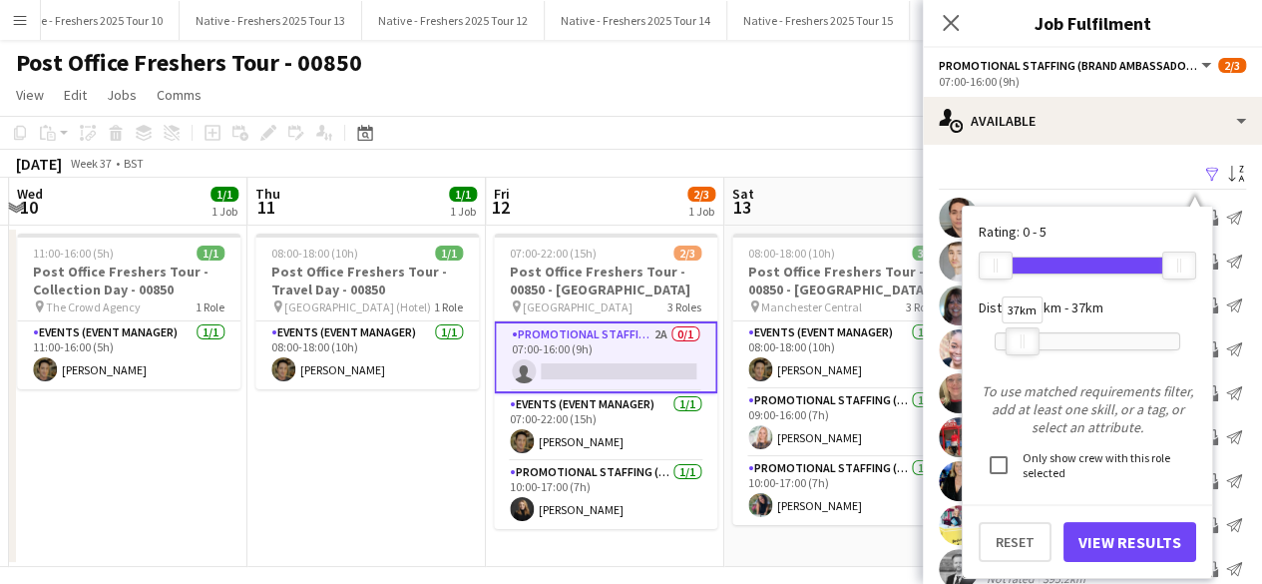
drag, startPoint x: 1171, startPoint y: 342, endPoint x: 1013, endPoint y: 347, distance: 157.7
click at [1013, 347] on div at bounding box center [1022, 341] width 32 height 26
click at [1127, 535] on button "View Results" at bounding box center [1129, 542] width 133 height 40
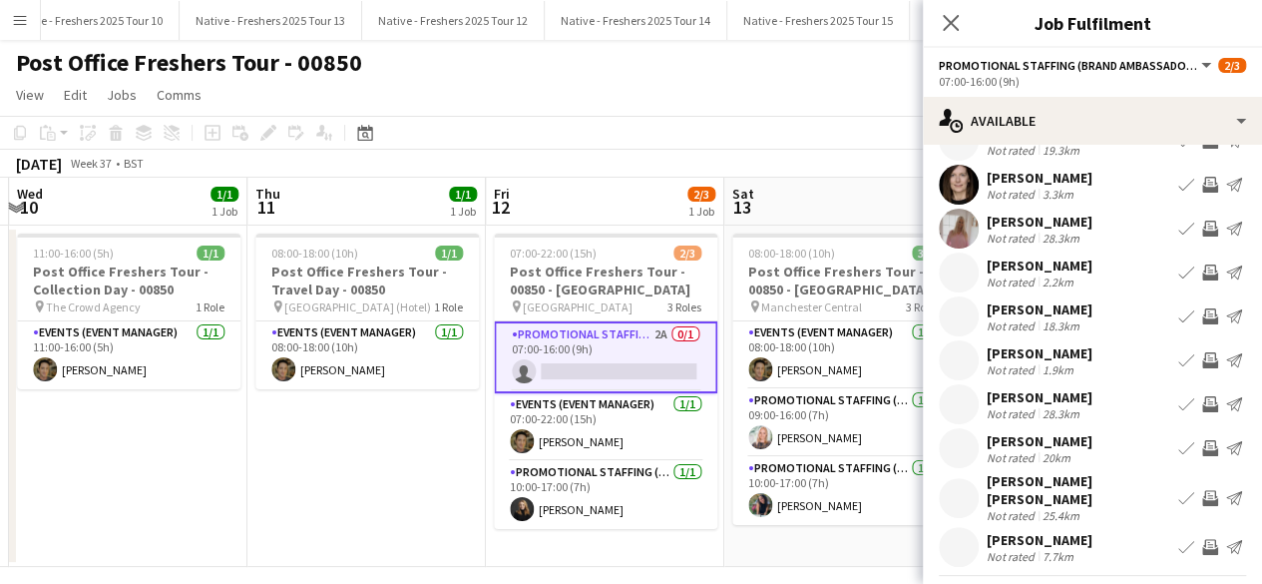
scroll to position [114, 0]
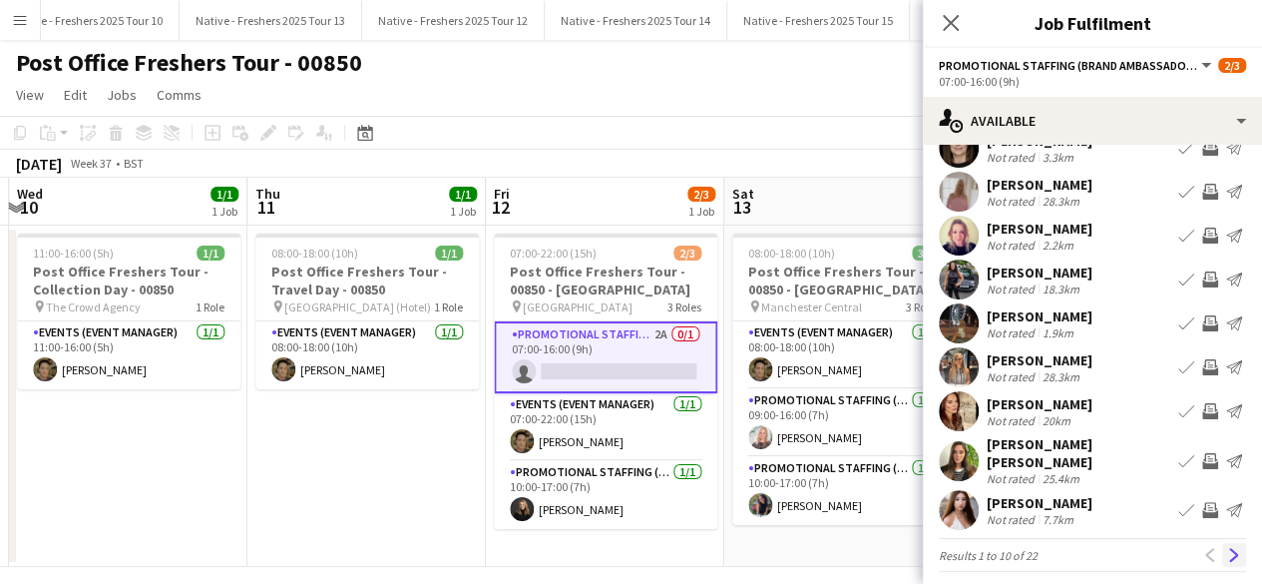
click at [1227, 548] on app-icon "Next" at bounding box center [1234, 555] width 14 height 14
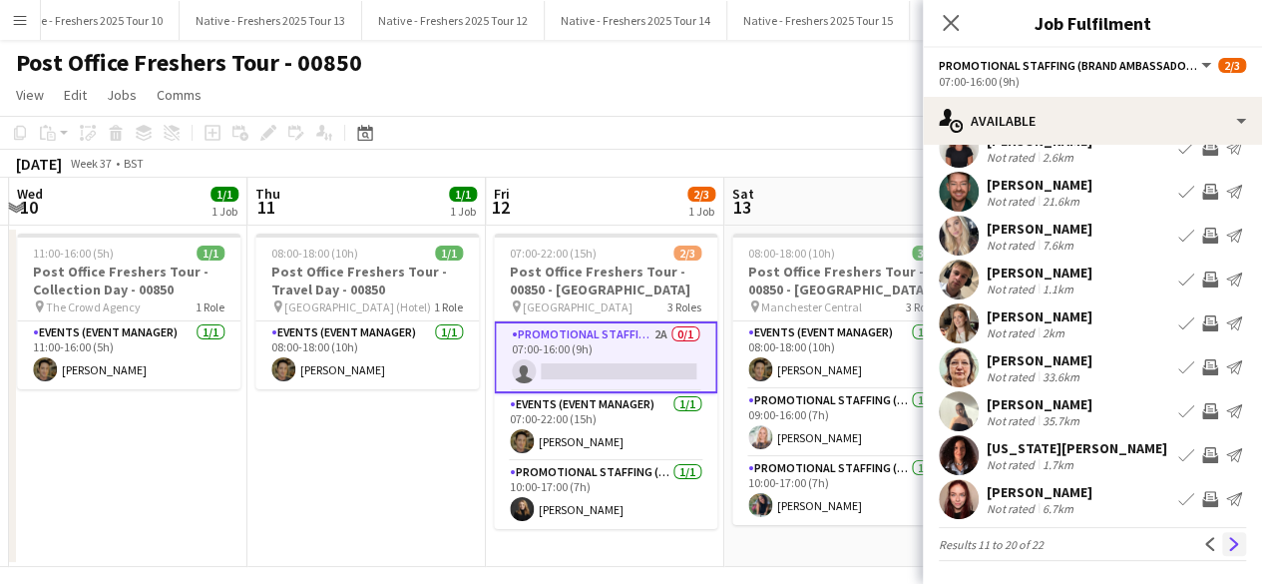
click at [1227, 537] on button "Next" at bounding box center [1234, 544] width 24 height 24
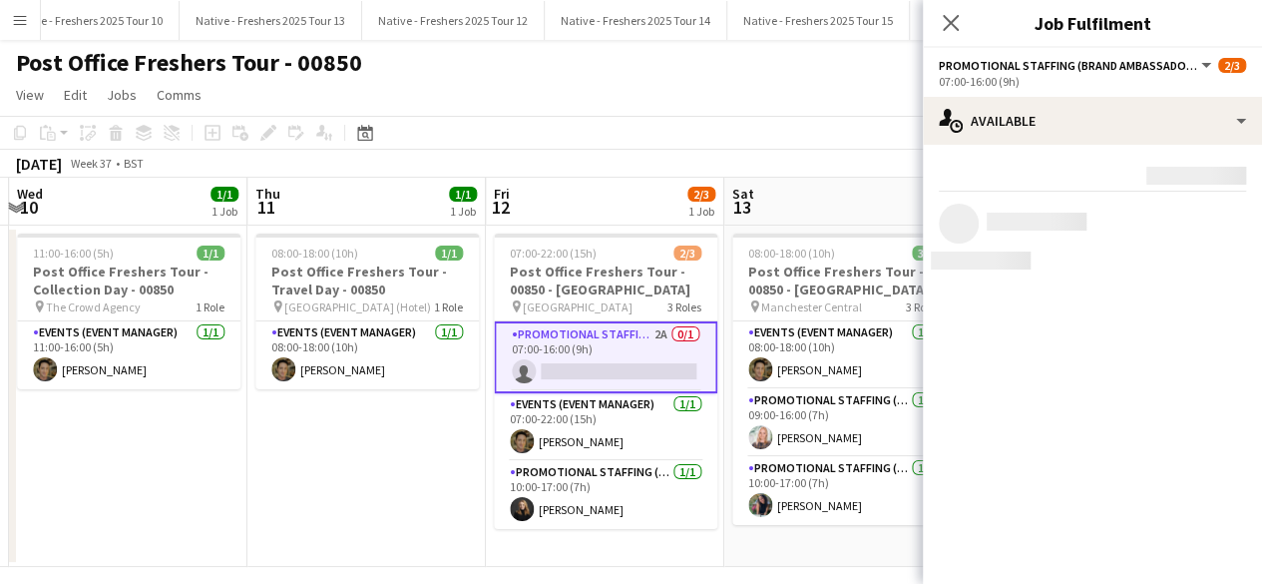
scroll to position [0, 0]
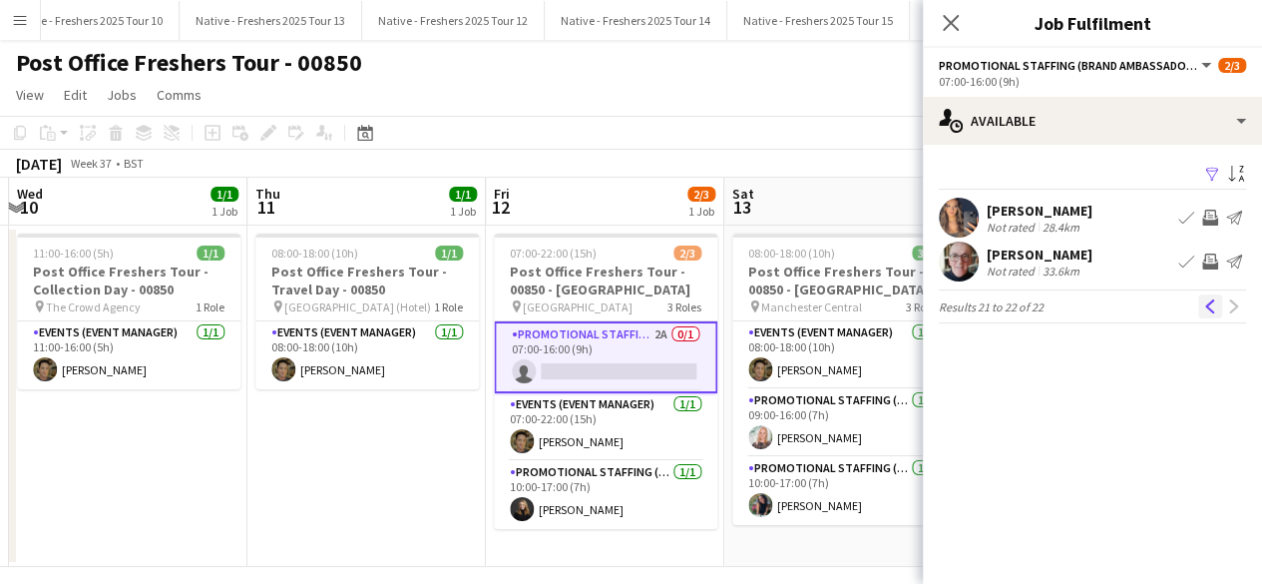
click at [1205, 304] on app-icon "Previous" at bounding box center [1210, 306] width 14 height 14
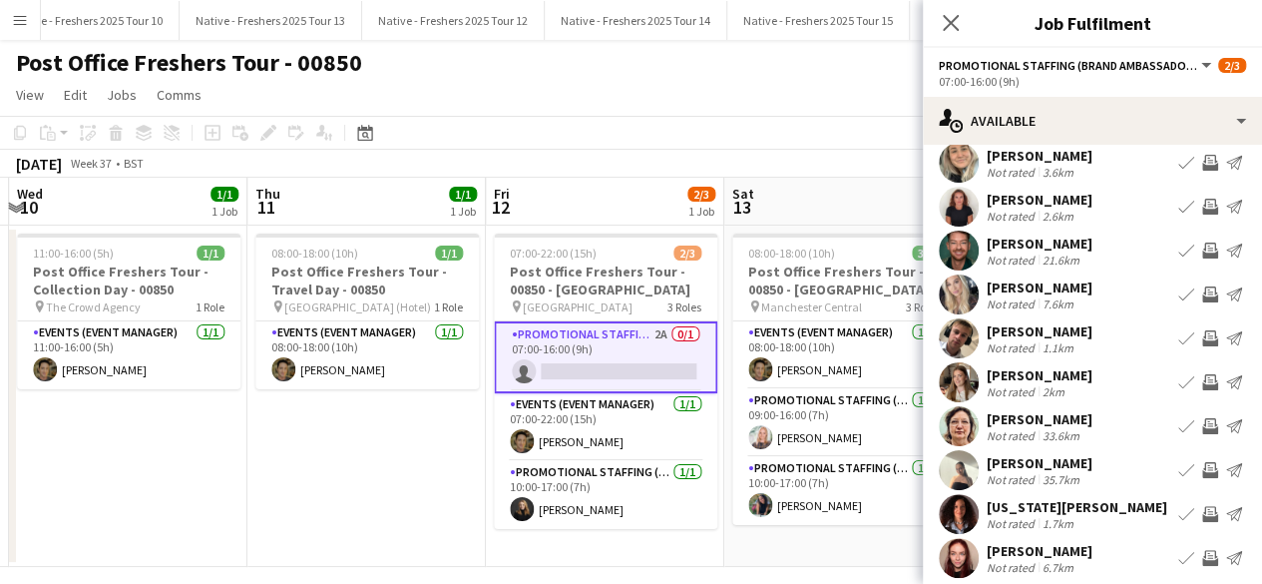
scroll to position [56, 0]
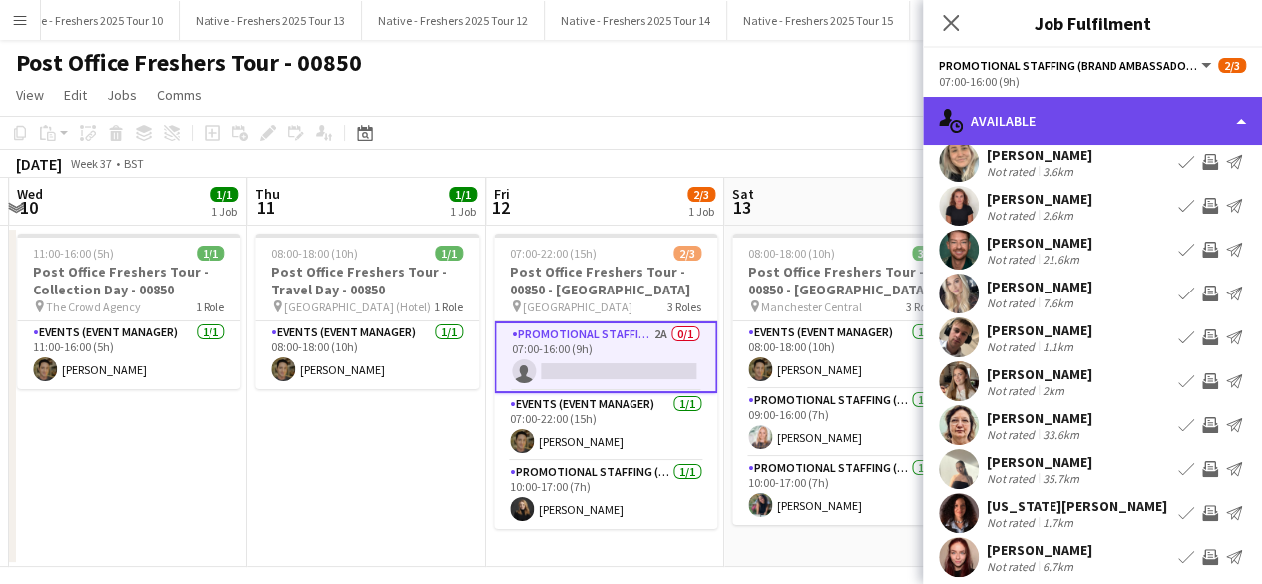
click at [1134, 125] on div "single-neutral-actions-upload Available" at bounding box center [1092, 121] width 339 height 48
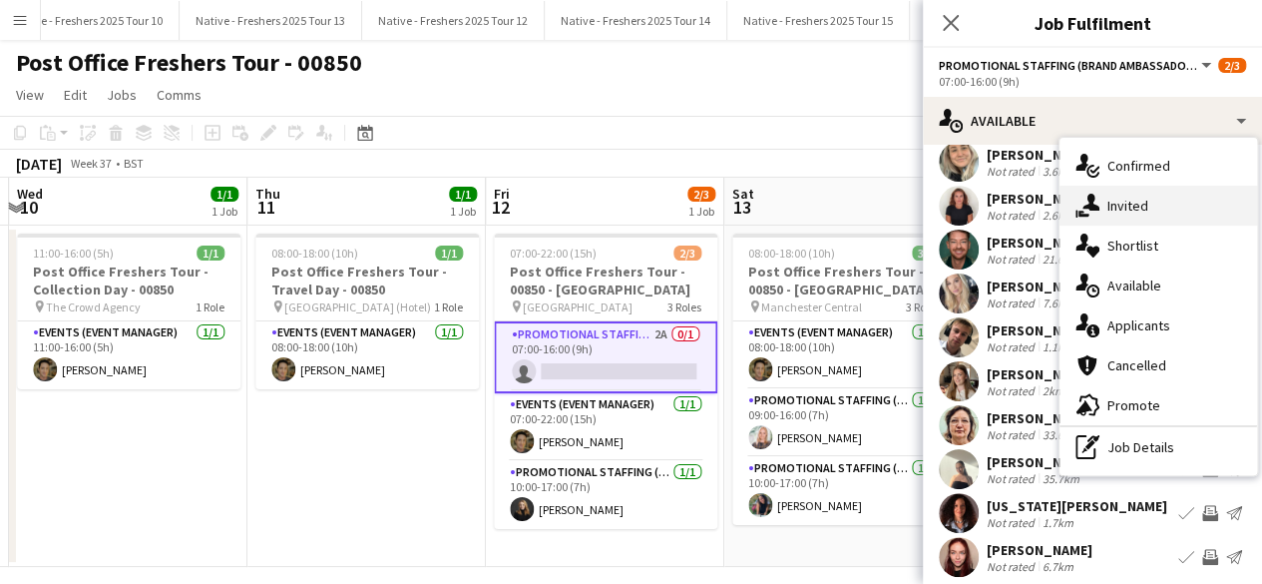
click at [1159, 214] on div "single-neutral-actions-share-1 Invited" at bounding box center [1158, 206] width 198 height 40
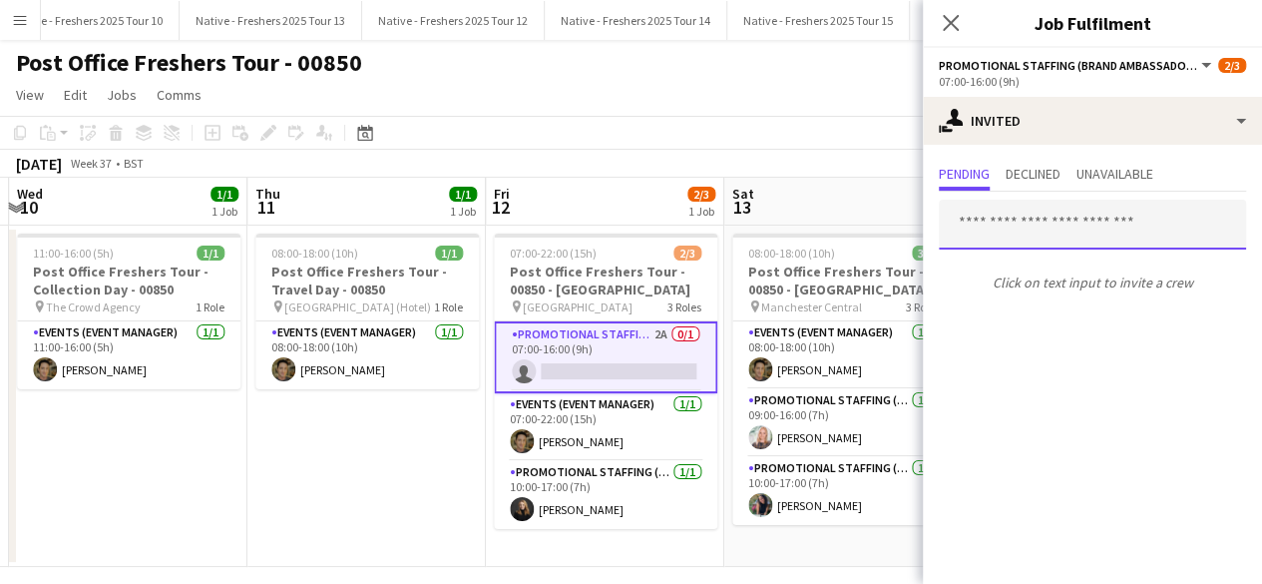
click at [1053, 229] on input "text" at bounding box center [1092, 224] width 307 height 50
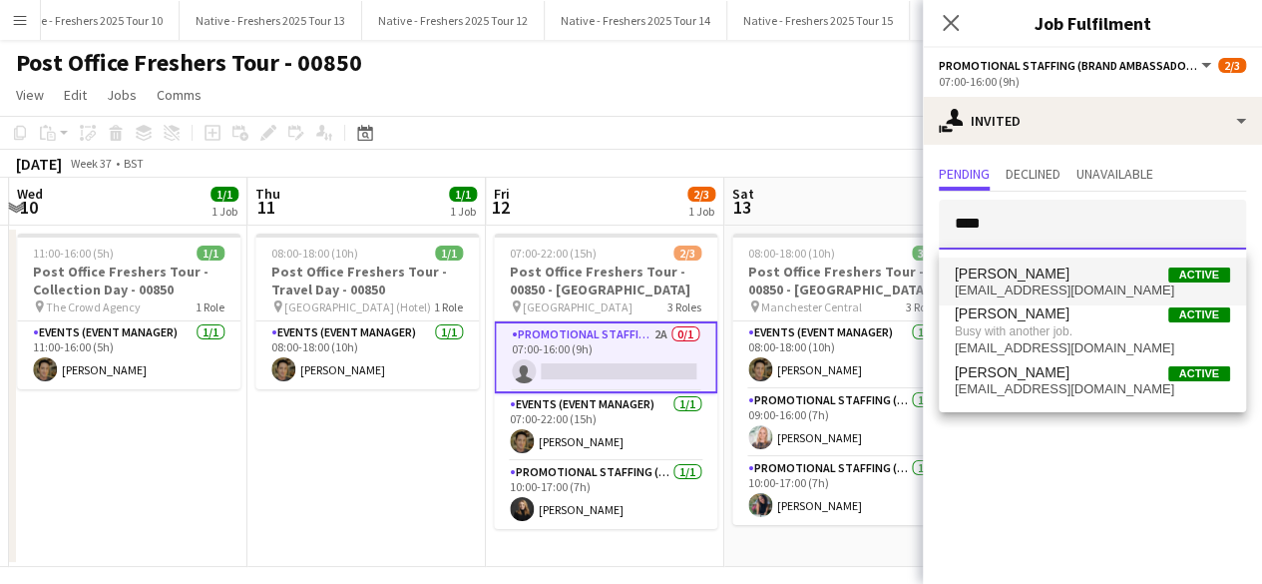
type input "****"
click at [1047, 276] on span "Aaliyah Learmonth" at bounding box center [1012, 273] width 115 height 17
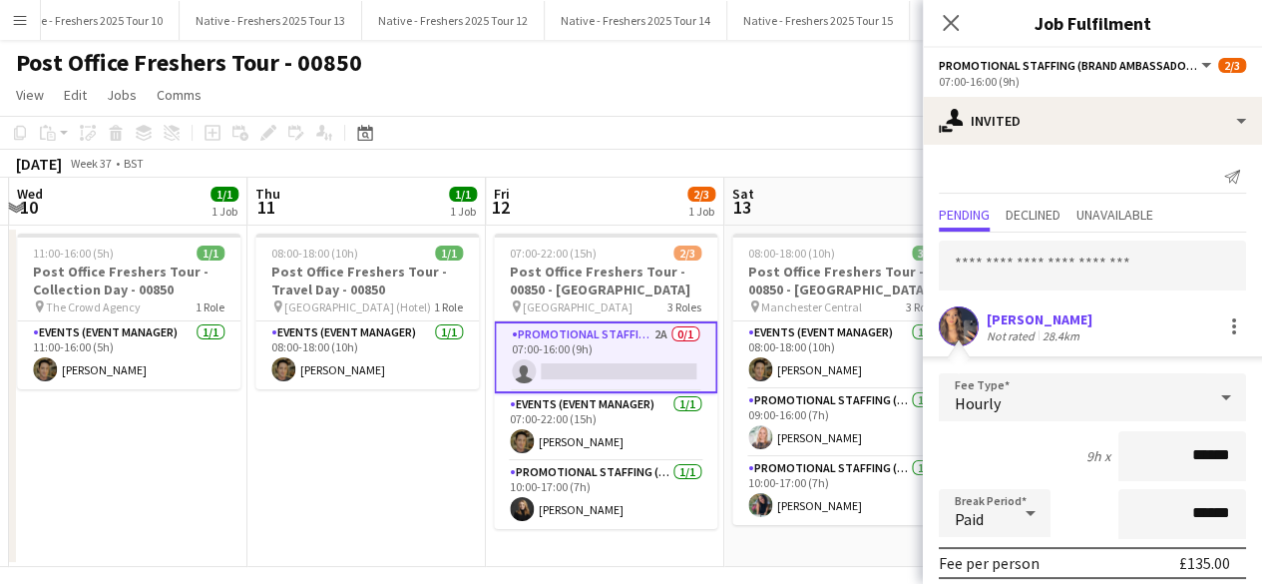
scroll to position [233, 0]
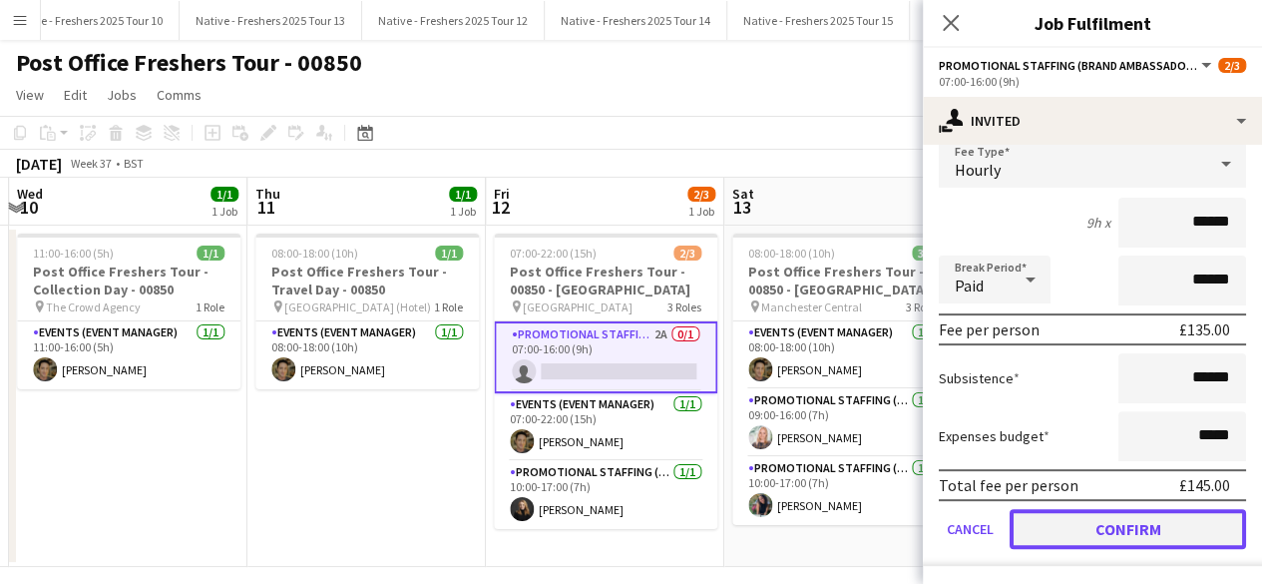
click at [1086, 535] on button "Confirm" at bounding box center [1127, 529] width 236 height 40
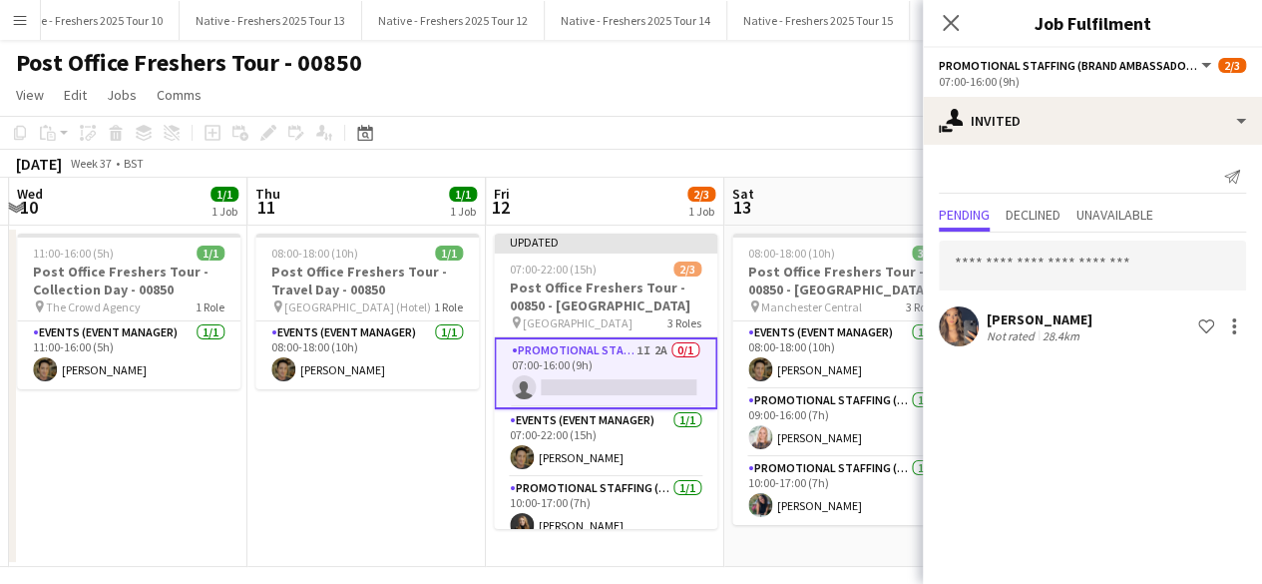
scroll to position [0, 0]
click at [1032, 270] on input "text" at bounding box center [1092, 265] width 307 height 50
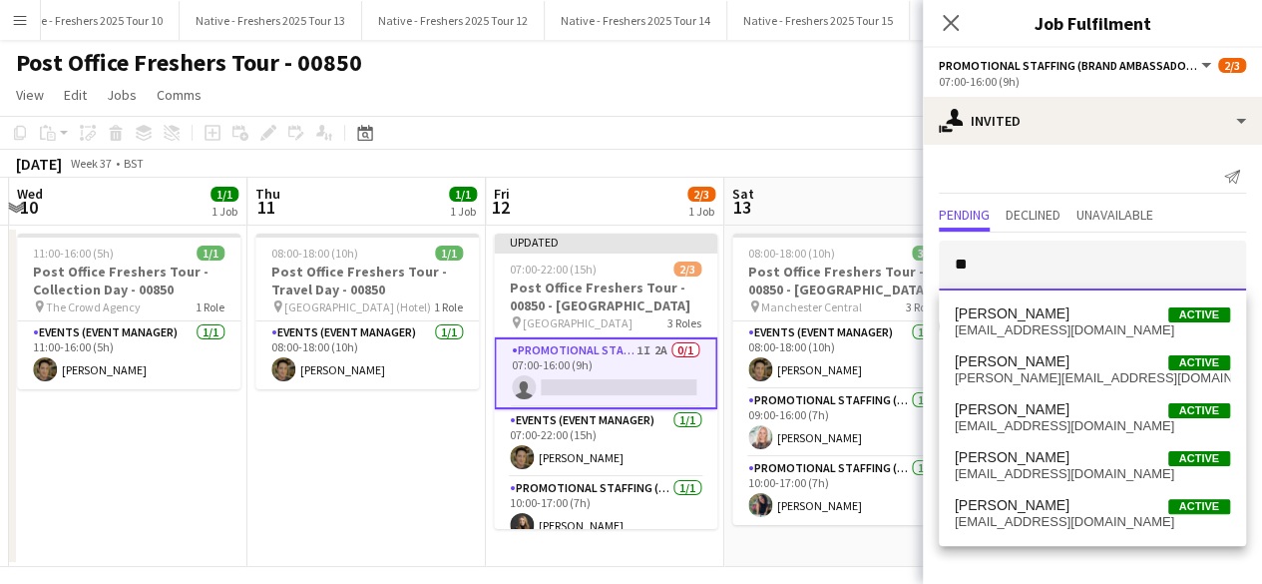
type input "*"
type input "****"
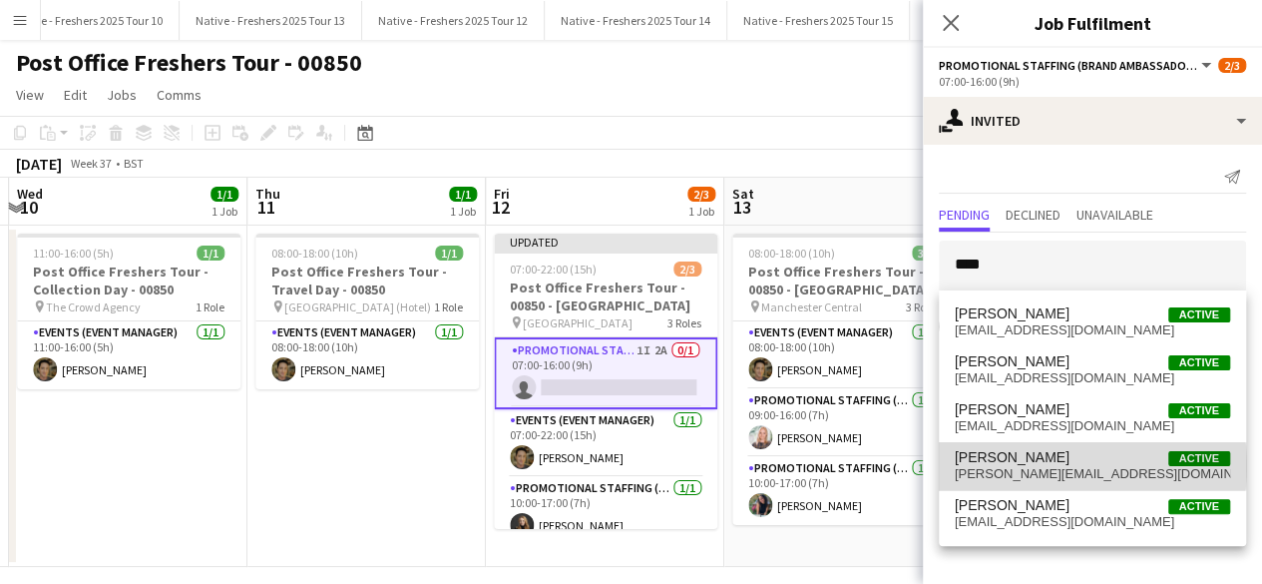
click at [1046, 466] on span "dean.moffat1988@gmail.com" at bounding box center [1092, 474] width 275 height 16
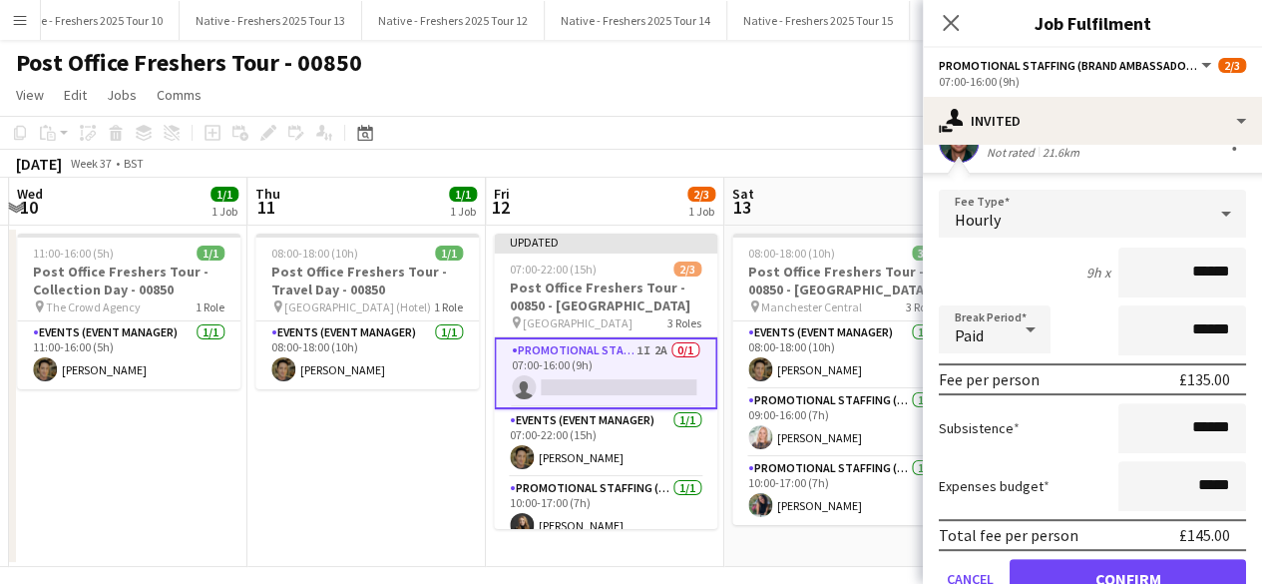
scroll to position [248, 0]
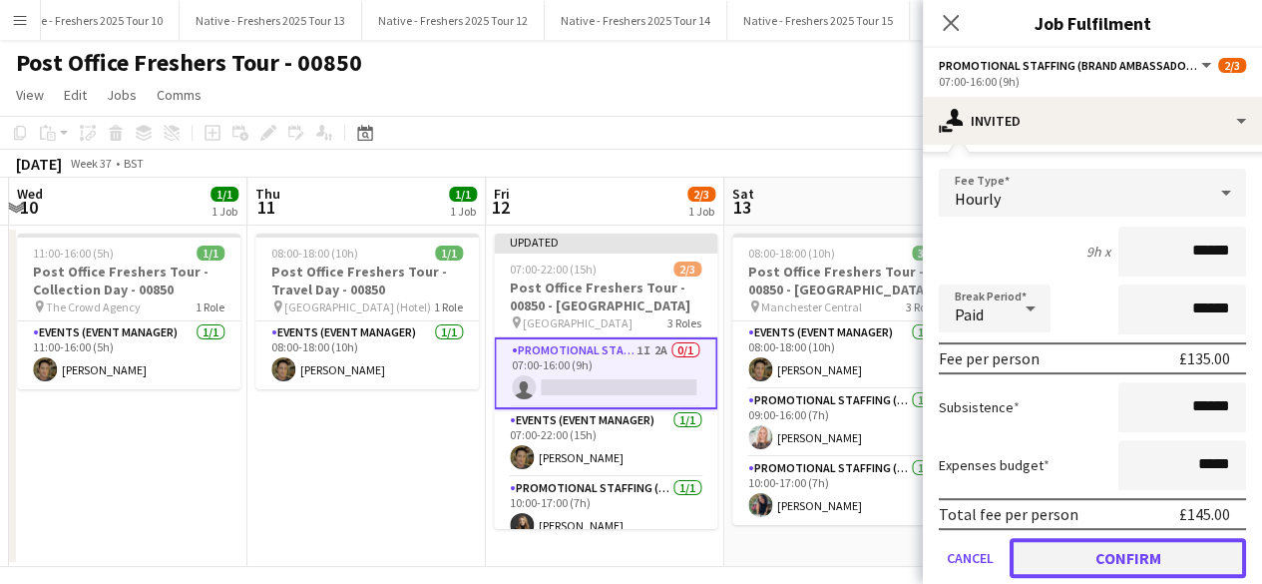
click at [1090, 538] on button "Confirm" at bounding box center [1127, 558] width 236 height 40
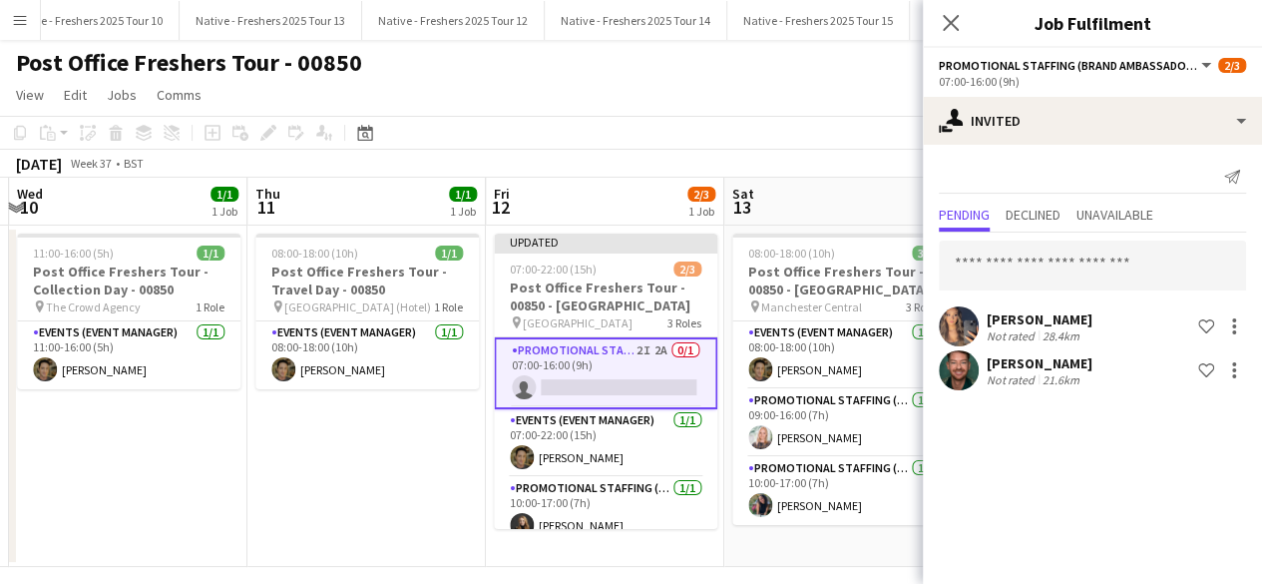
scroll to position [0, 0]
click at [1051, 264] on input "text" at bounding box center [1092, 265] width 307 height 50
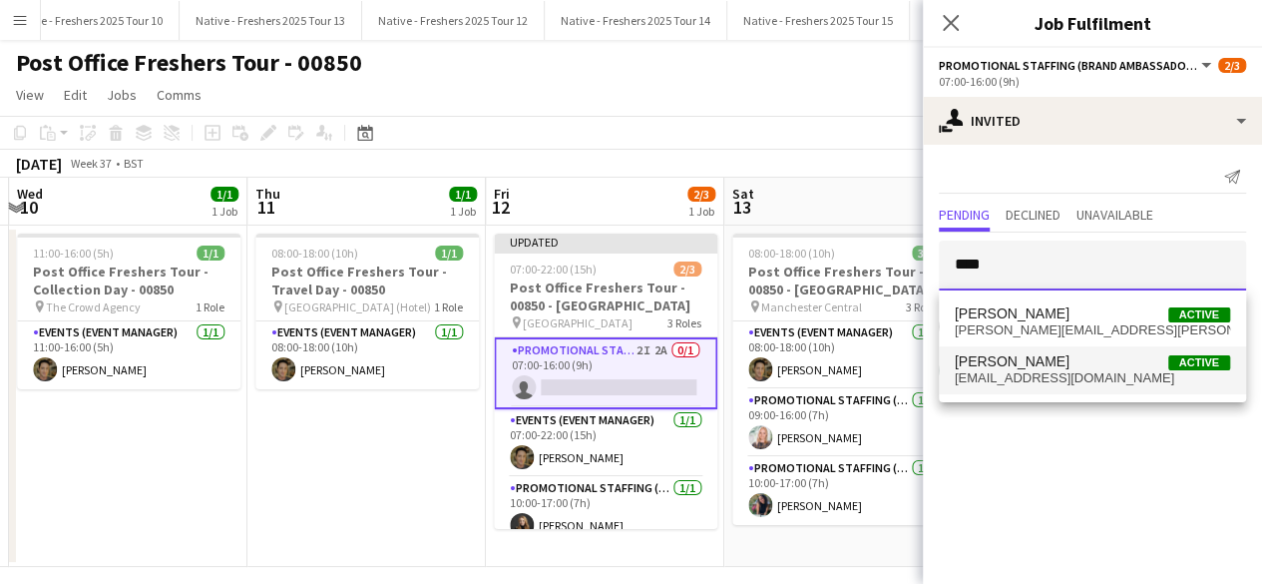
type input "****"
click at [1046, 365] on span "Claudea Rizzo Active" at bounding box center [1092, 361] width 275 height 17
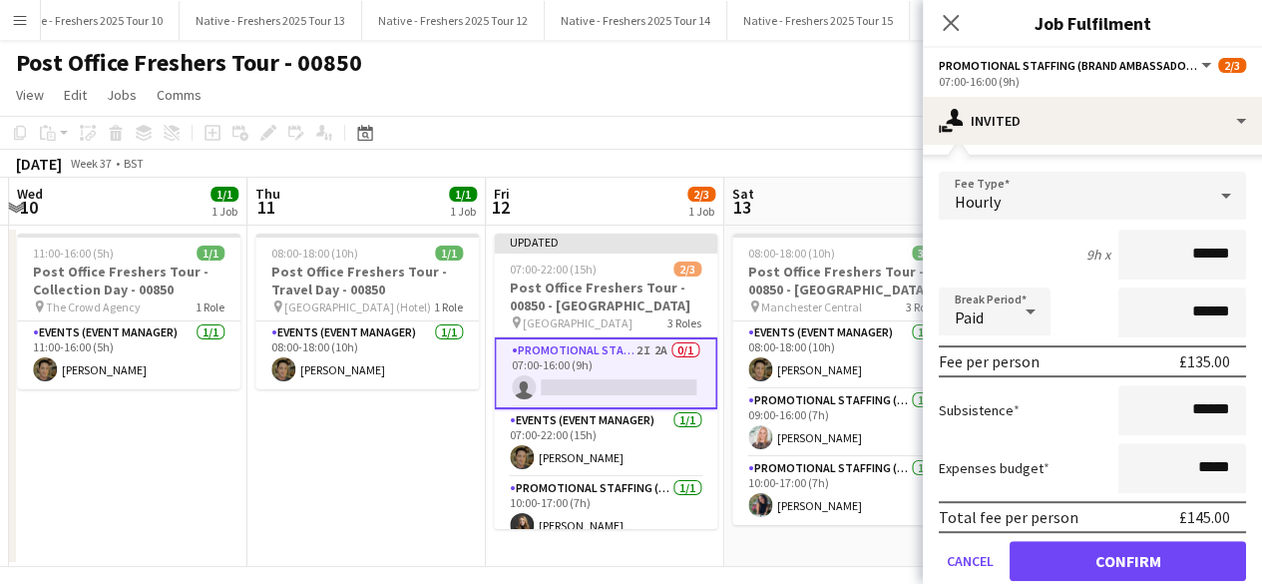
scroll to position [321, 0]
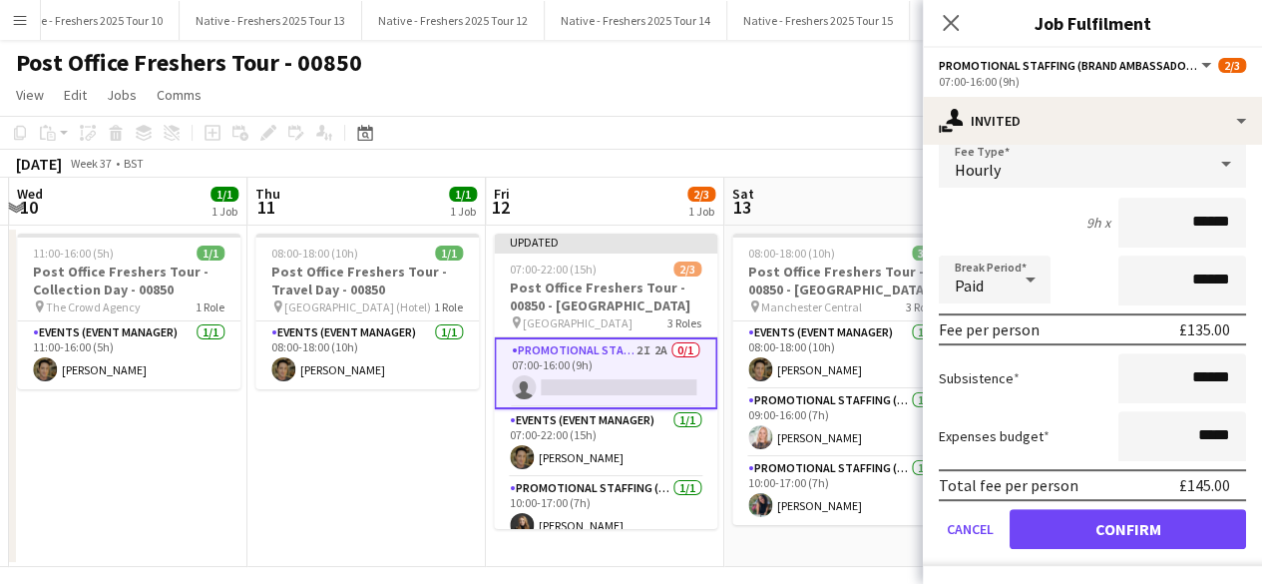
click at [1083, 551] on form "Fee Type Hourly 9h x ****** Break Period Paid ****** Fee per person £135.00 Sub…" at bounding box center [1092, 353] width 339 height 426
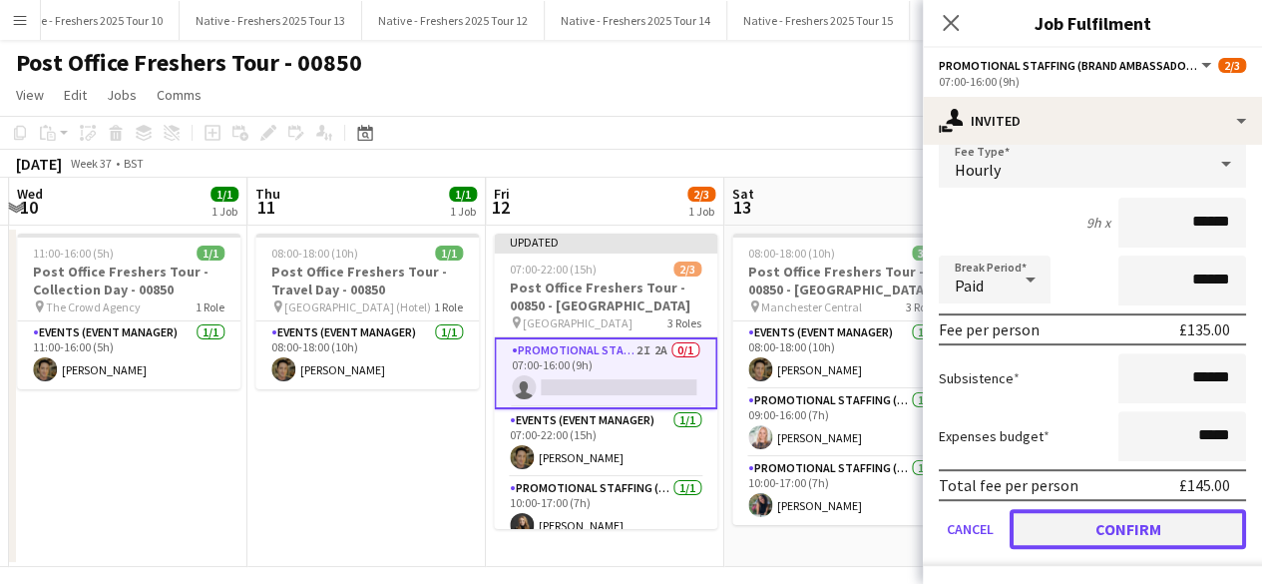
click at [1091, 534] on button "Confirm" at bounding box center [1127, 529] width 236 height 40
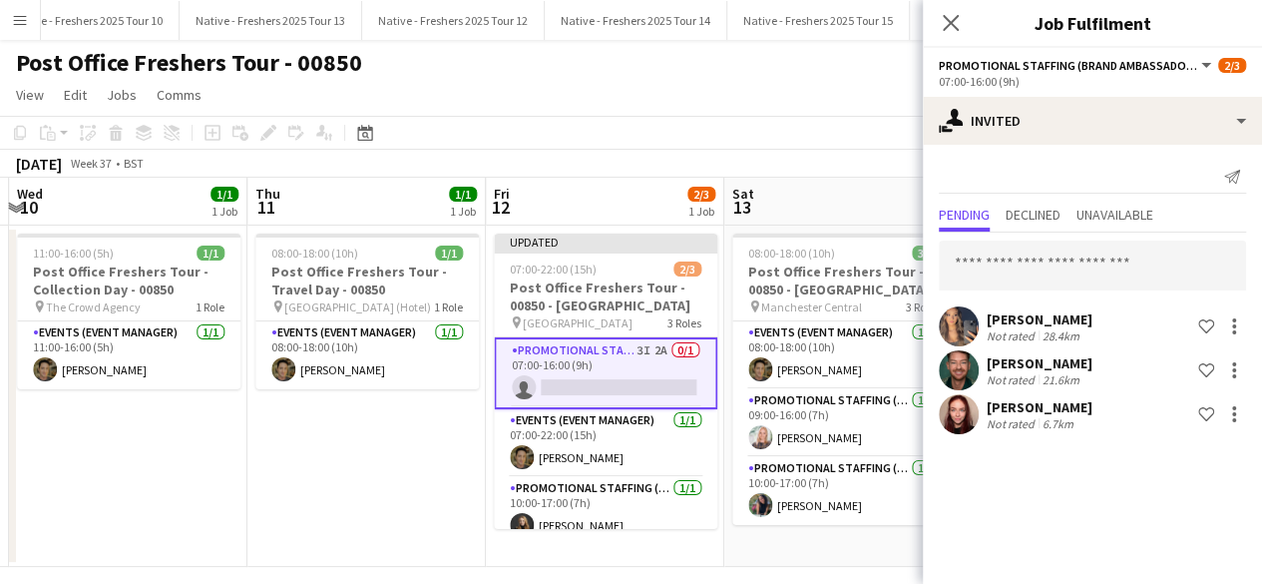
scroll to position [16, 0]
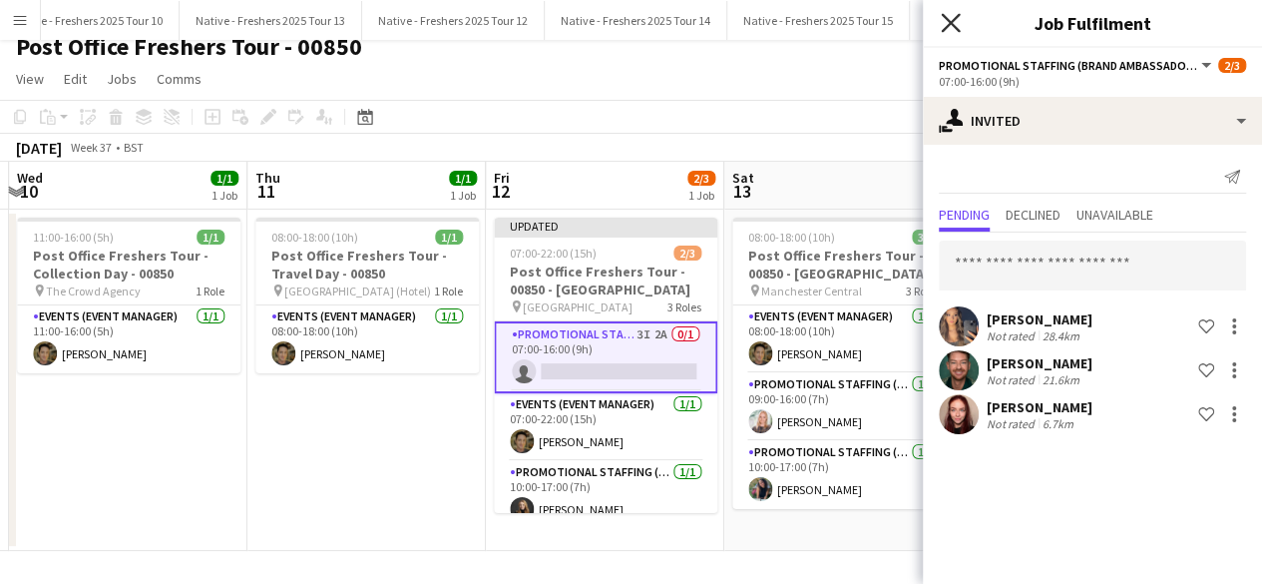
click at [958, 28] on icon "Close pop-in" at bounding box center [950, 22] width 19 height 19
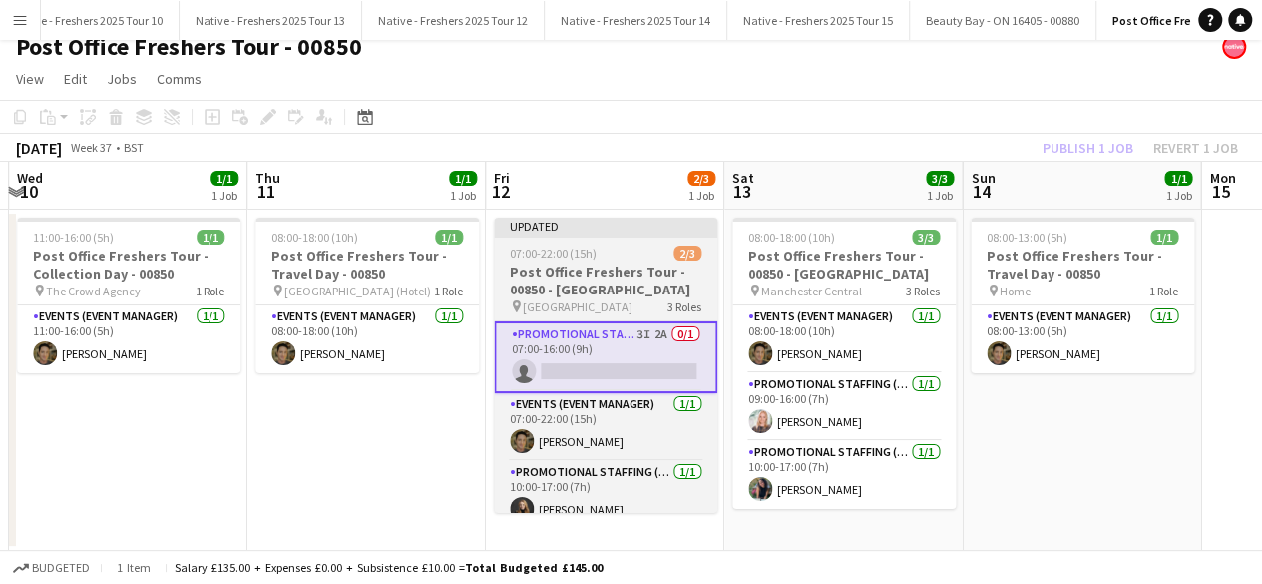
click at [628, 254] on div "07:00-22:00 (15h) 2/3" at bounding box center [605, 252] width 223 height 15
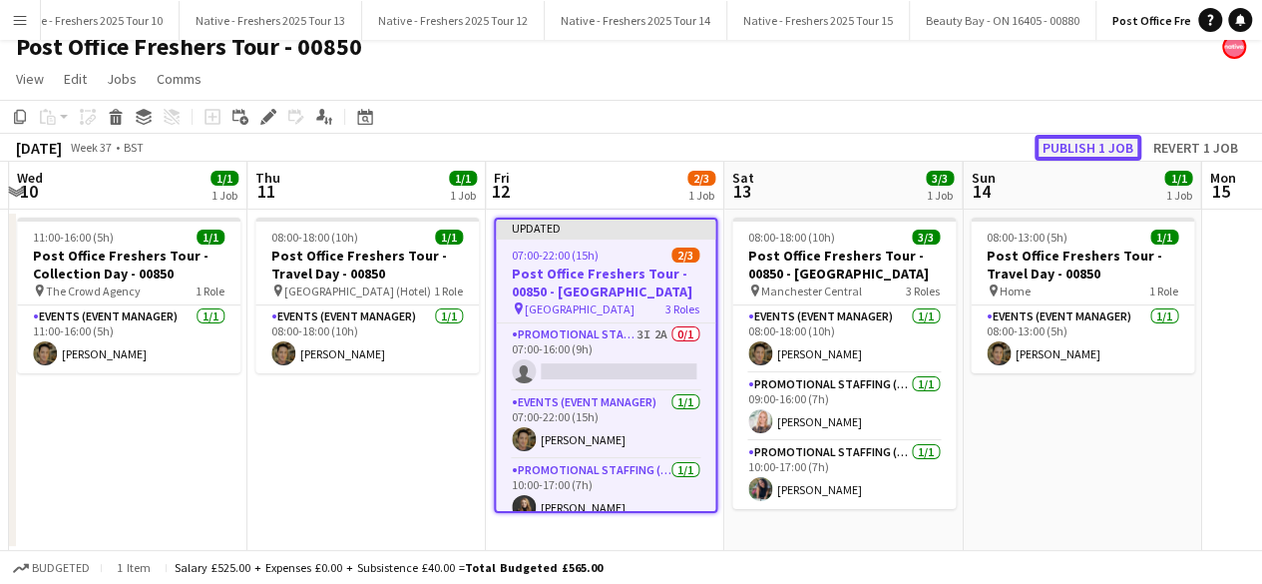
click at [1095, 142] on button "Publish 1 job" at bounding box center [1087, 148] width 107 height 26
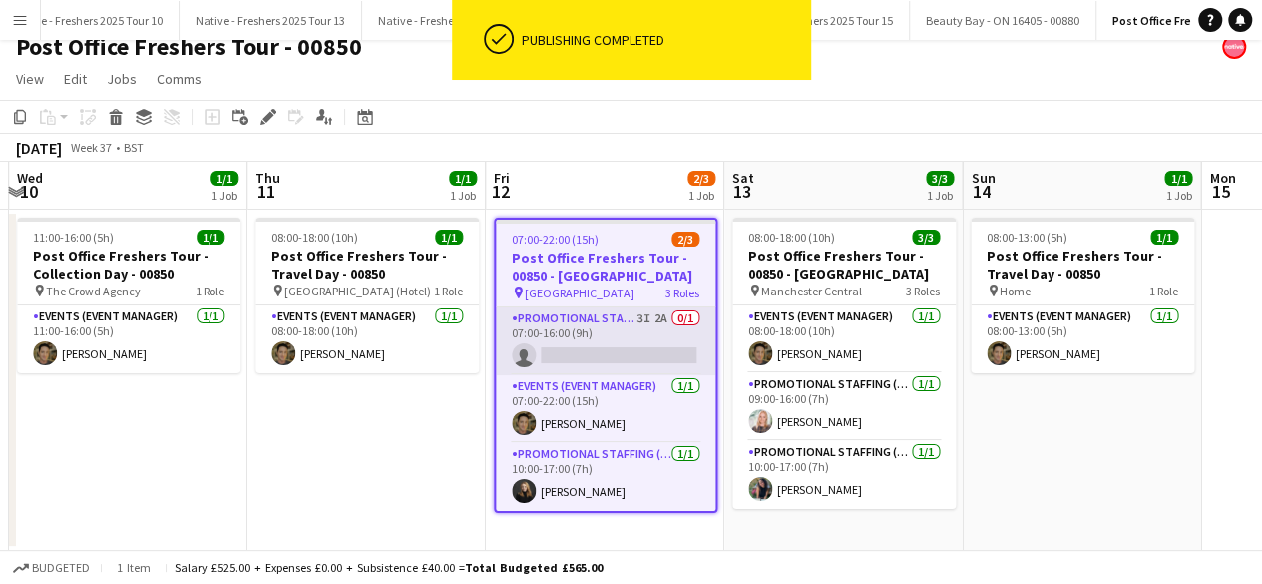
click at [605, 334] on app-card-role "Promotional Staffing (Brand Ambassadors) 3I 2A 0/1 07:00-16:00 (9h) single-neut…" at bounding box center [605, 341] width 219 height 68
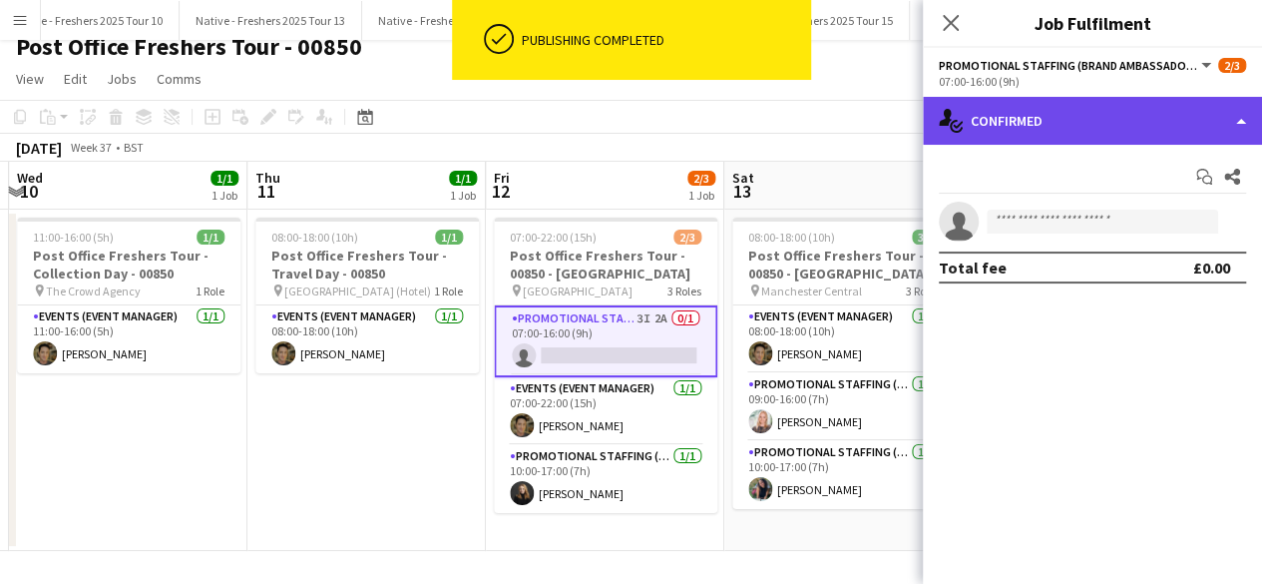
click at [1135, 112] on div "single-neutral-actions-check-2 Confirmed" at bounding box center [1092, 121] width 339 height 48
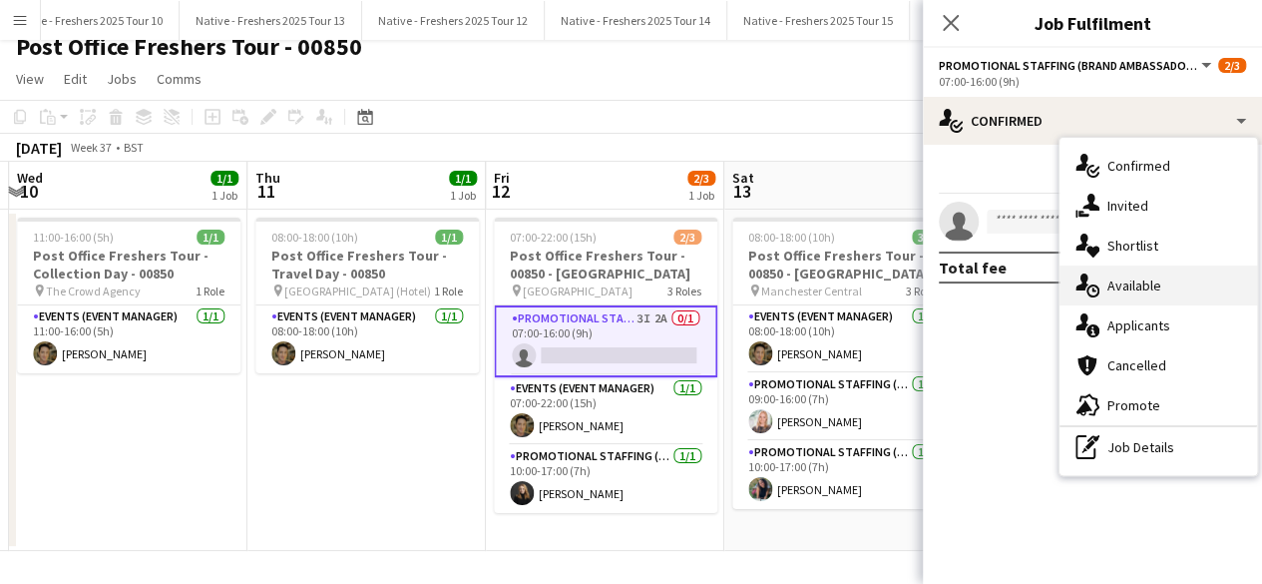
click at [1173, 294] on div "single-neutral-actions-upload Available" at bounding box center [1158, 285] width 198 height 40
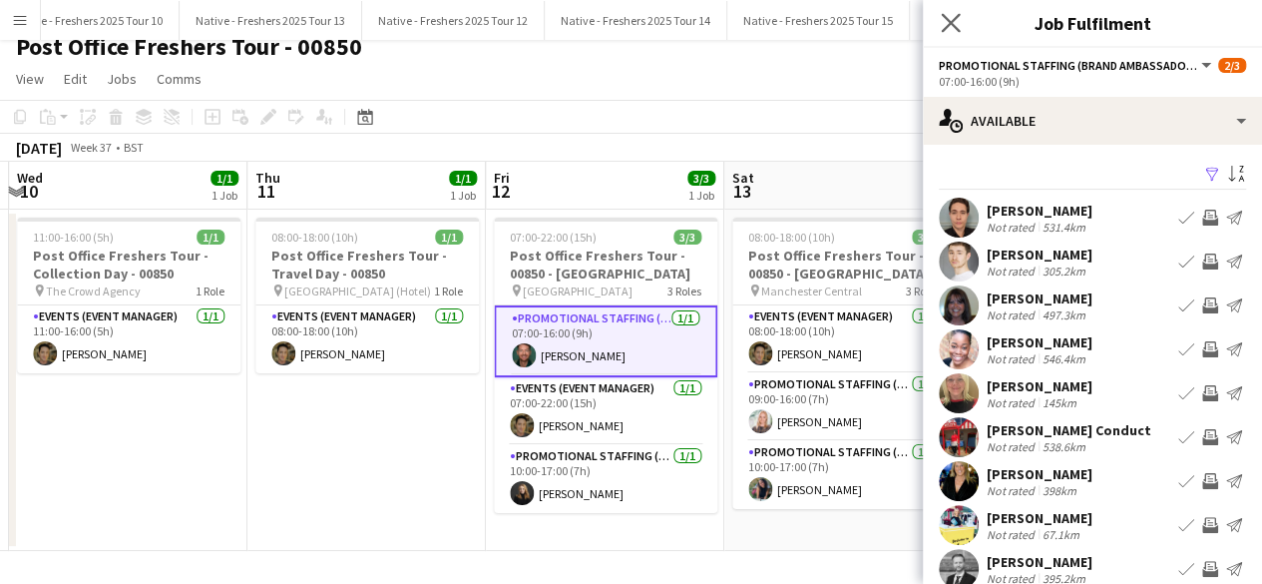
click at [963, 10] on app-icon "Close pop-in" at bounding box center [951, 23] width 29 height 29
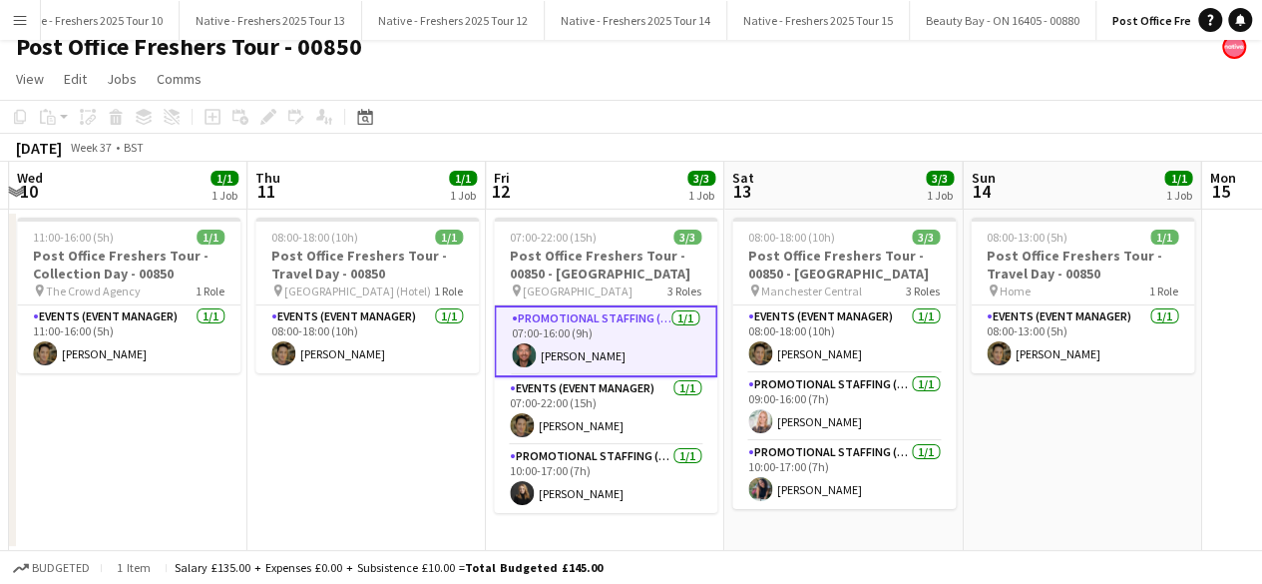
click at [344, 456] on app-date-cell "08:00-18:00 (10h) 1/1 Post Office Freshers Tour - Travel Day - 00850 pin Edinbu…" at bounding box center [366, 379] width 238 height 341
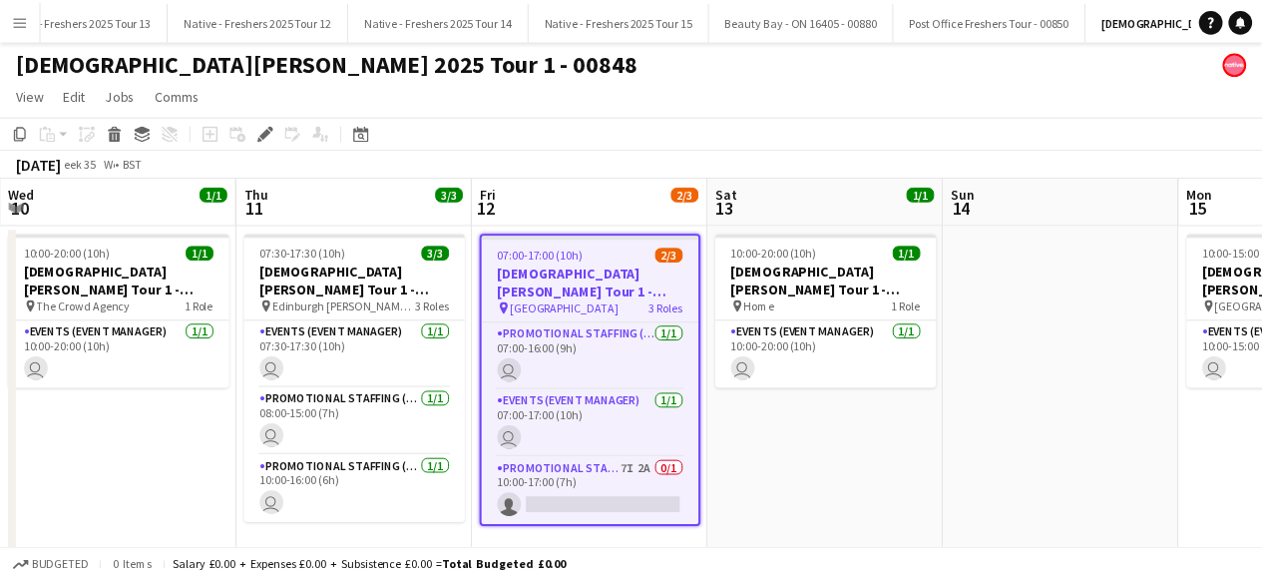
scroll to position [0, 686]
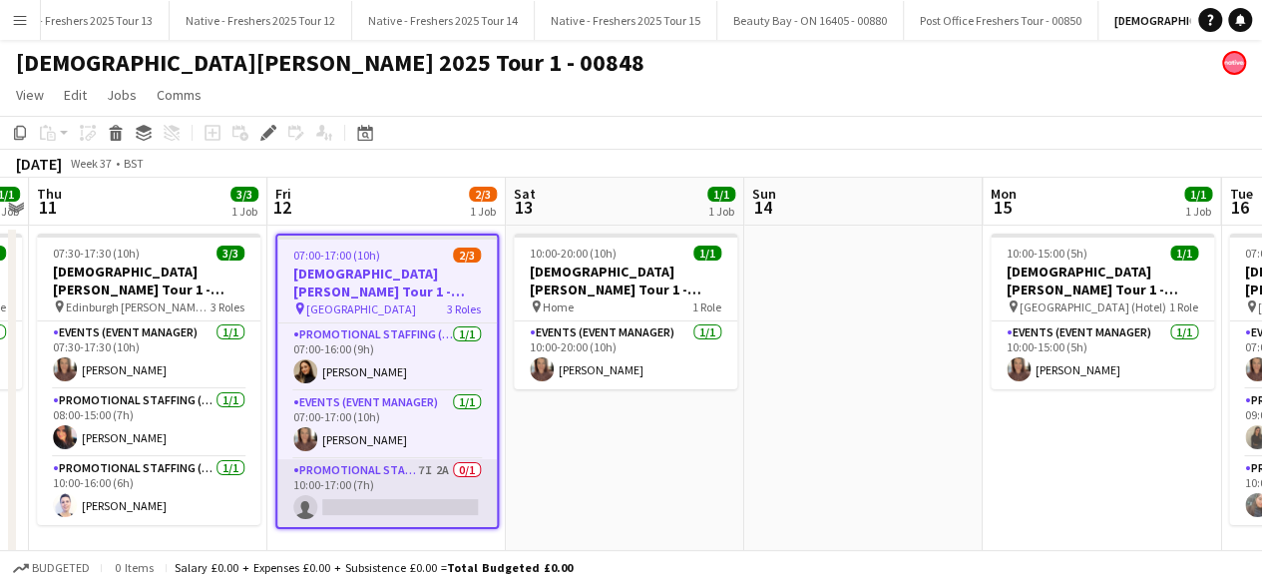
click at [415, 477] on app-card-role "Promotional Staffing (Brand Ambassadors) 7I 2A 0/1 10:00-17:00 (7h) single-neut…" at bounding box center [386, 493] width 219 height 68
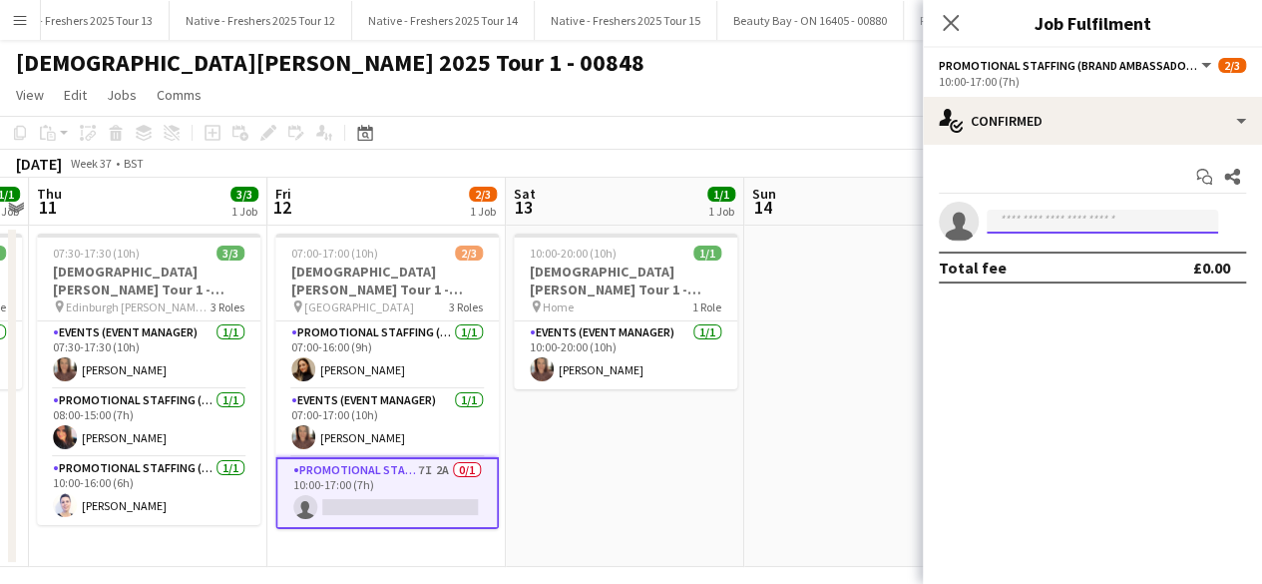
click at [1027, 222] on input at bounding box center [1102, 221] width 231 height 24
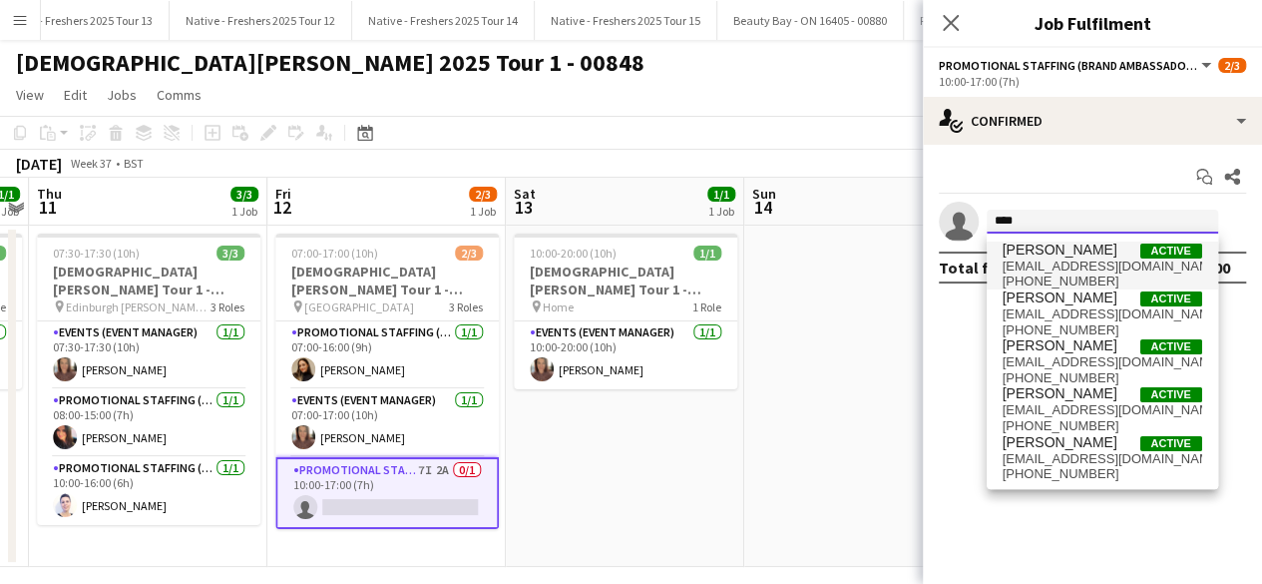
type input "****"
click at [1039, 258] on span "rladsheadgrant@me.com" at bounding box center [1101, 266] width 199 height 16
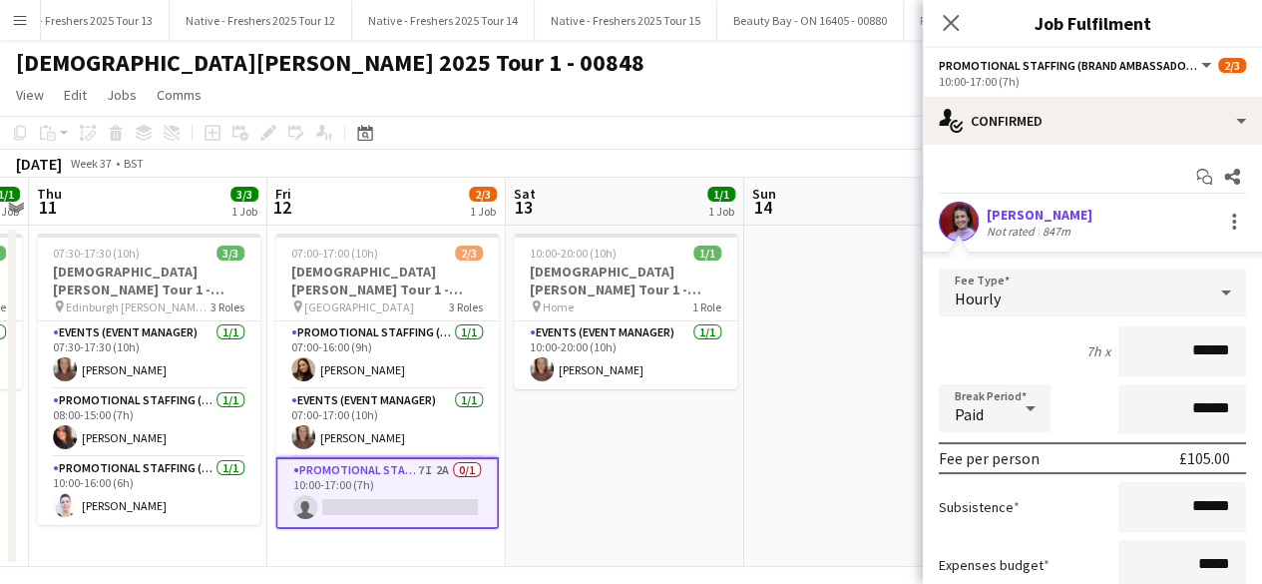
scroll to position [168, 0]
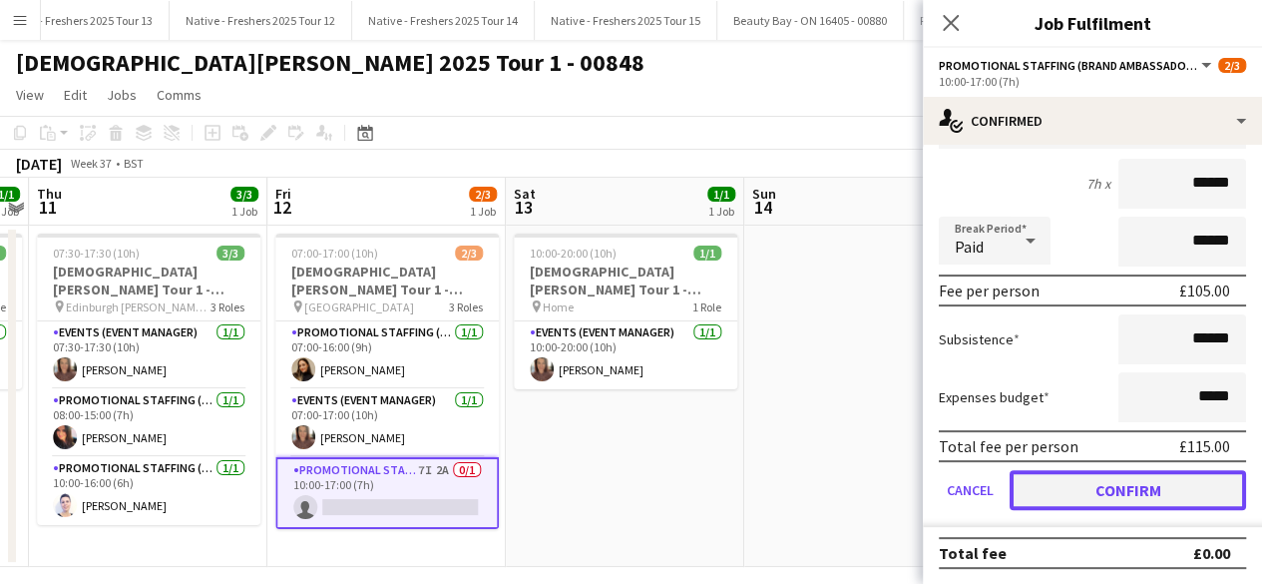
click at [1069, 490] on button "Confirm" at bounding box center [1127, 490] width 236 height 40
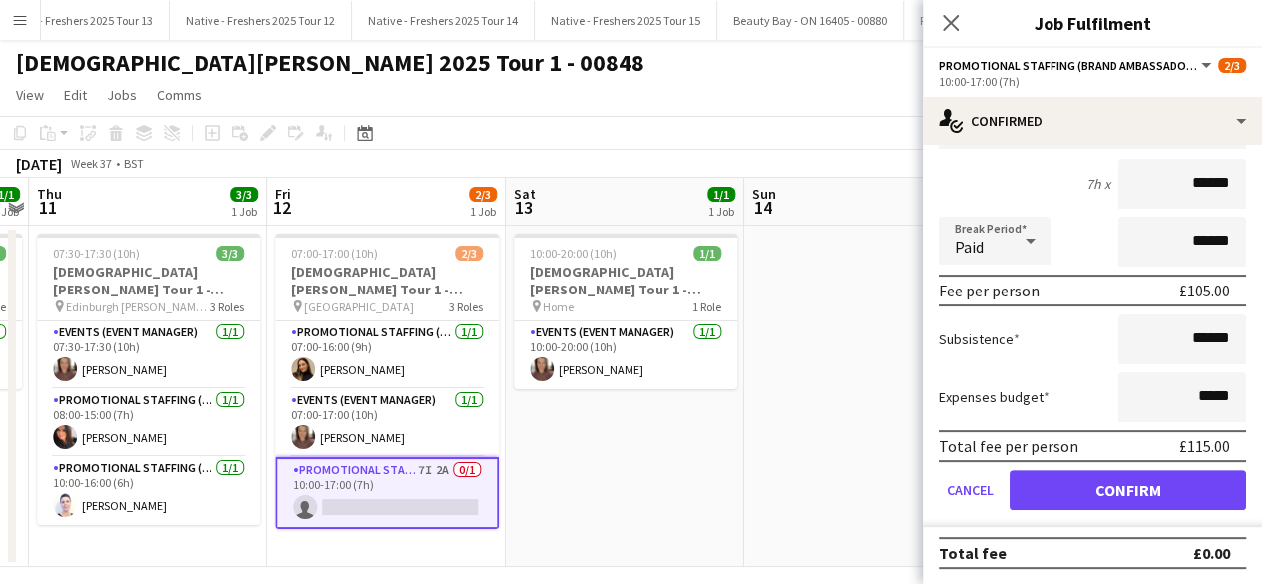
scroll to position [0, 0]
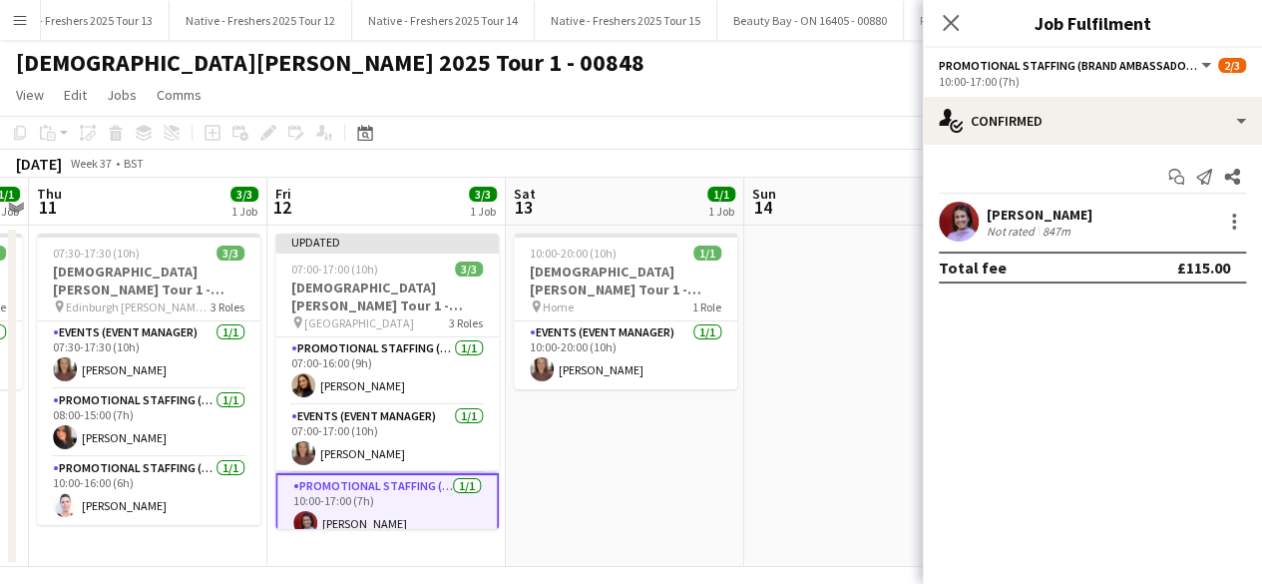
click at [675, 488] on app-date-cell "10:00-20:00 (10h) 1/1 Lady Garden Tour 1 - 00848 - Travel Day pin Home 1 Role E…" at bounding box center [625, 395] width 238 height 341
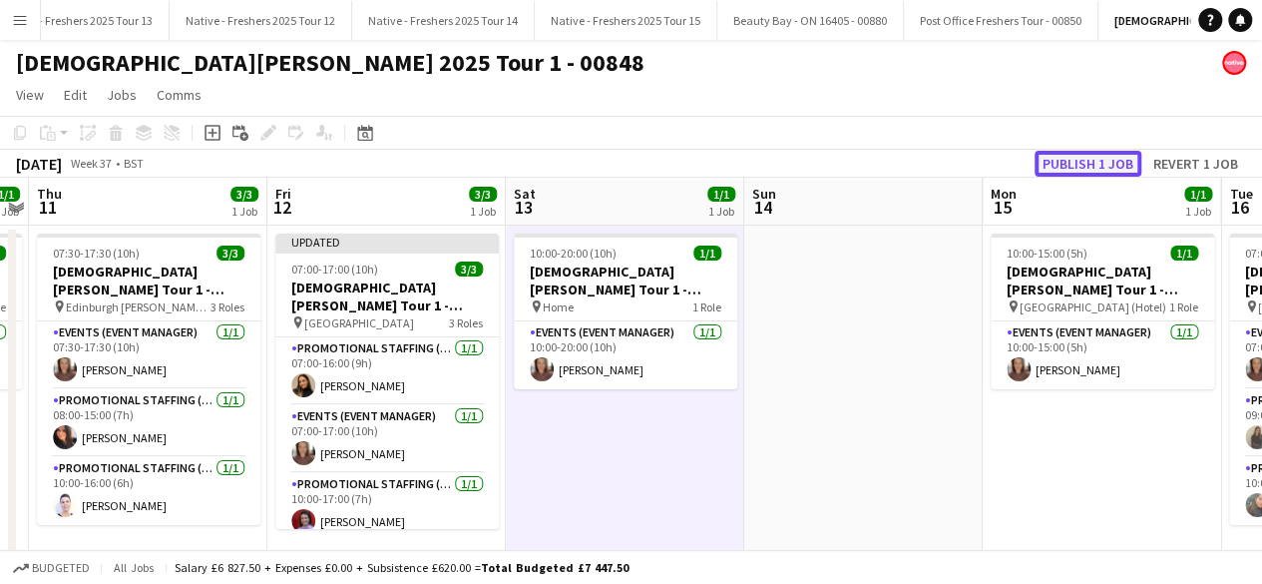
click at [1099, 152] on button "Publish 1 job" at bounding box center [1087, 164] width 107 height 26
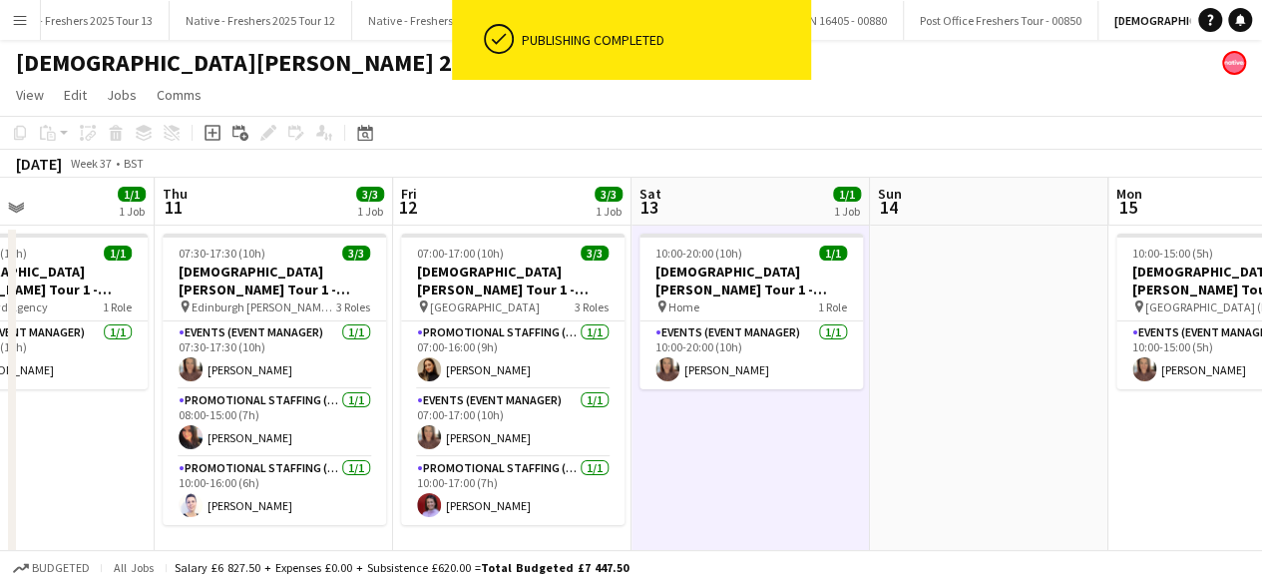
scroll to position [0, 562]
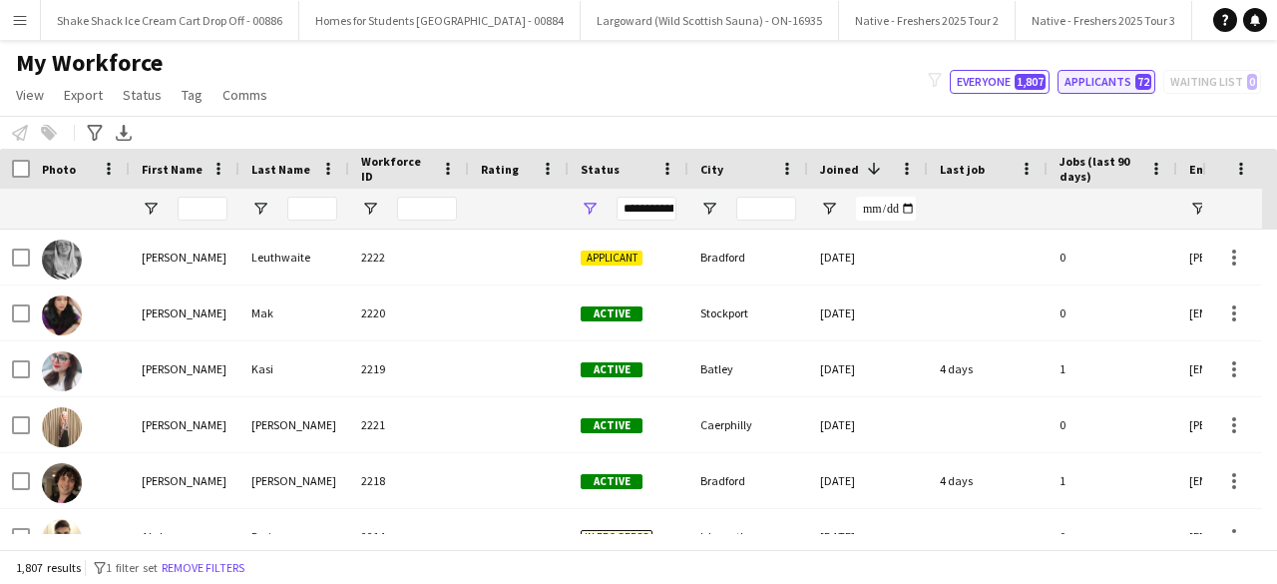
click at [1107, 75] on button "Applicants 72" at bounding box center [1106, 82] width 98 height 24
type input "**********"
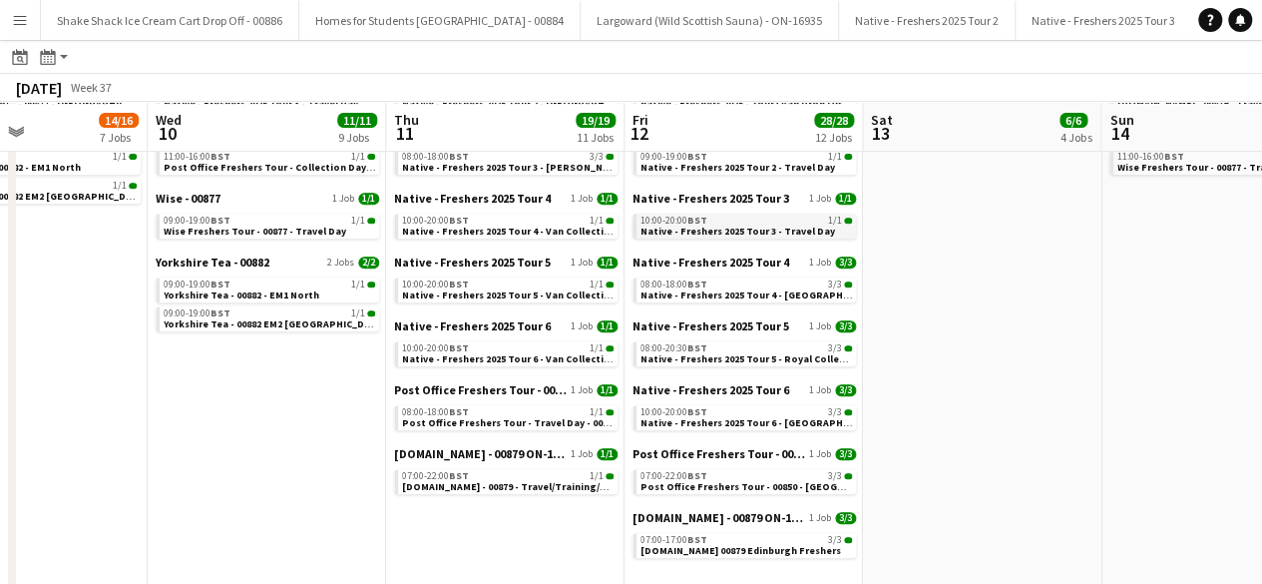
scroll to position [408, 0]
